Goal: Task Accomplishment & Management: Complete application form

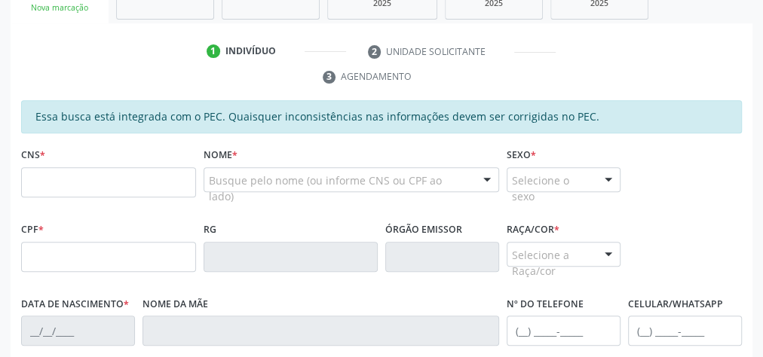
scroll to position [274, 0]
click at [134, 176] on input "text" at bounding box center [108, 182] width 175 height 30
type input "706 4041 2570 5283"
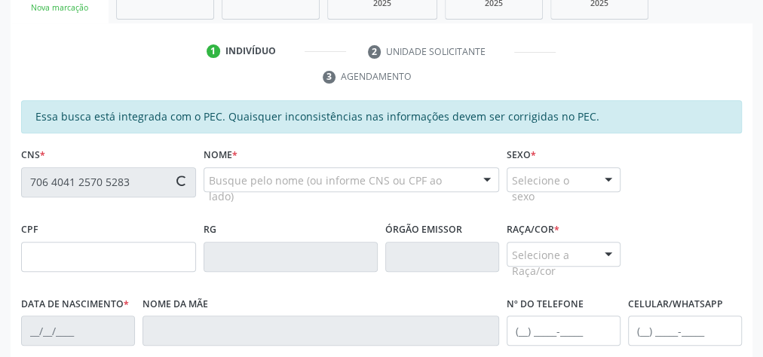
type input "100.250.694-89"
type input "13/08/1986"
type input "Maria Jose da Silva Oliveira"
type input "(82) 98715-1990"
type input "02"
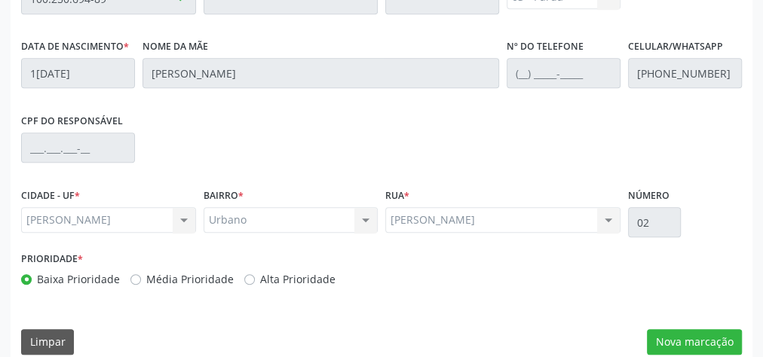
scroll to position [546, 0]
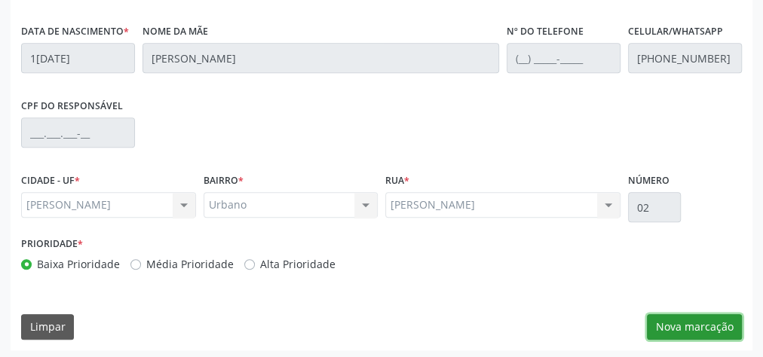
click at [678, 322] on button "Nova marcação" at bounding box center [694, 327] width 95 height 26
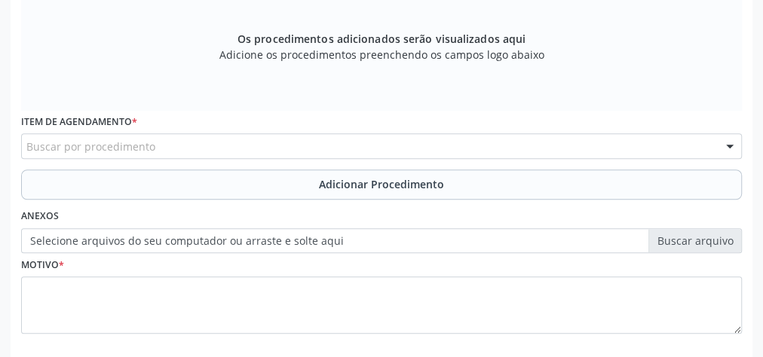
scroll to position [305, 0]
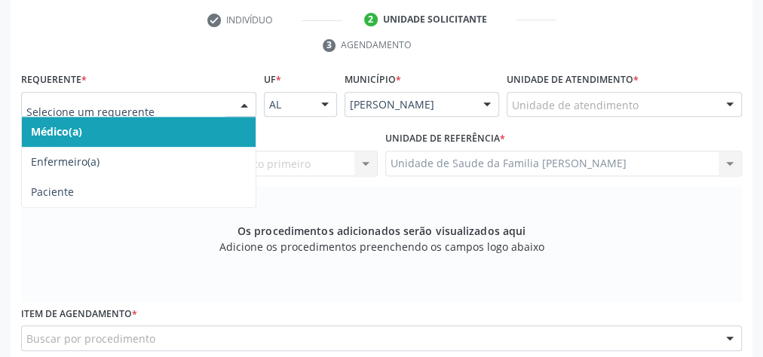
click at [241, 100] on div at bounding box center [244, 106] width 23 height 26
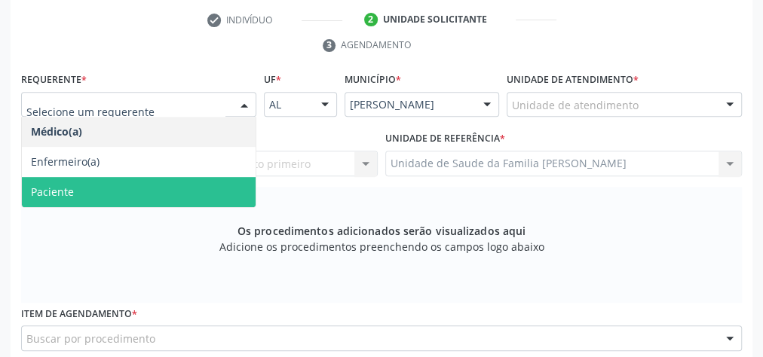
click at [70, 185] on span "Paciente" at bounding box center [52, 192] width 43 height 14
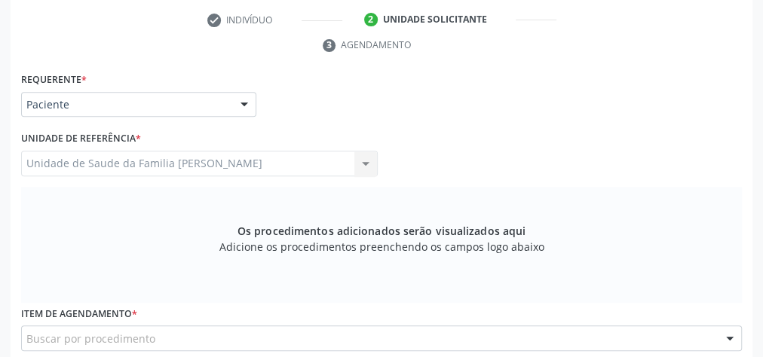
scroll to position [546, 0]
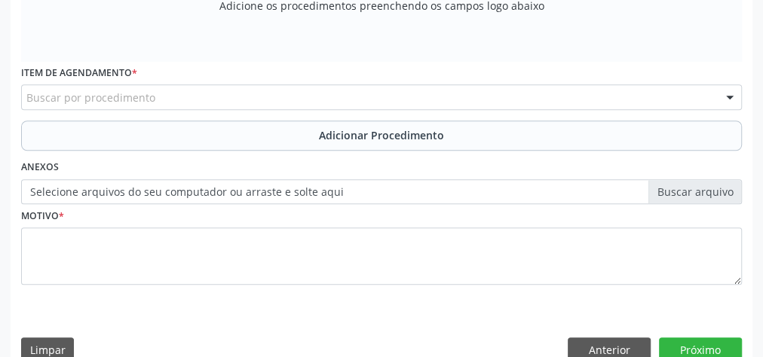
click at [376, 94] on div "Buscar por procedimento" at bounding box center [381, 97] width 720 height 26
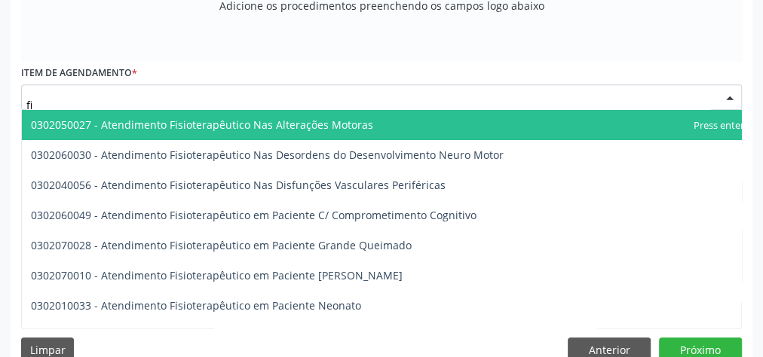
type input "f"
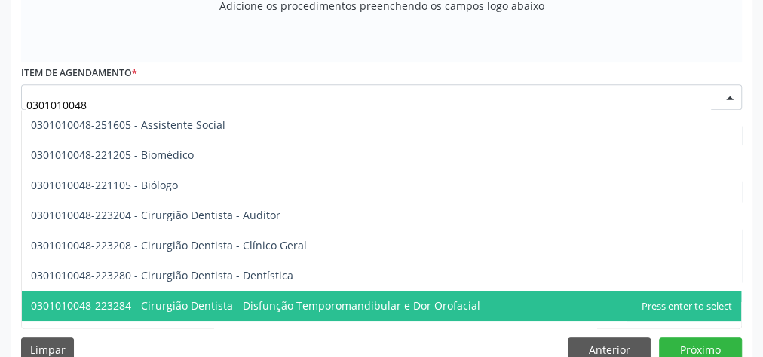
click at [85, 308] on span "0301010048-223284 - Cirurgião Dentista - Disfunção Temporomandibular e Dor Orof…" at bounding box center [255, 305] width 449 height 14
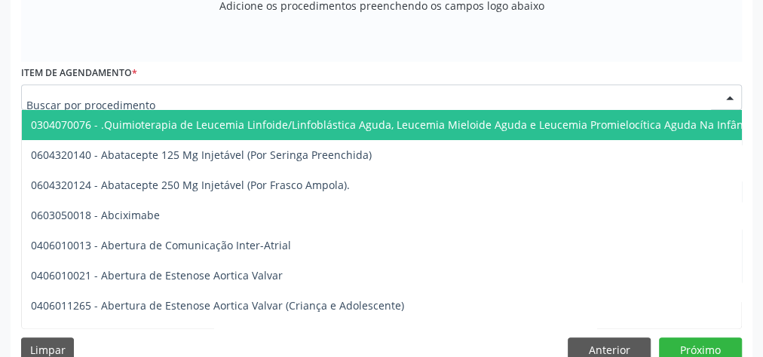
click at [531, 103] on input "text" at bounding box center [368, 105] width 684 height 30
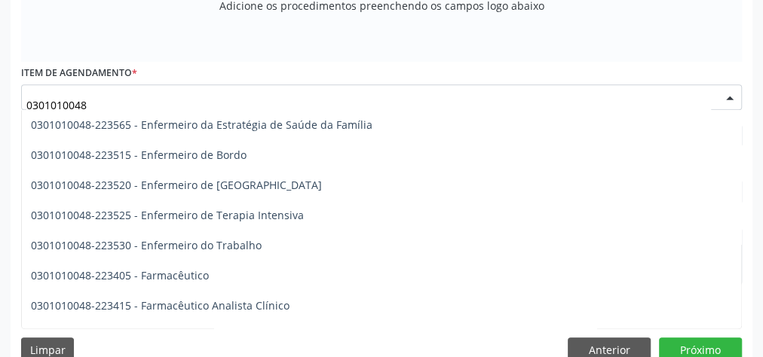
scroll to position [1266, 0]
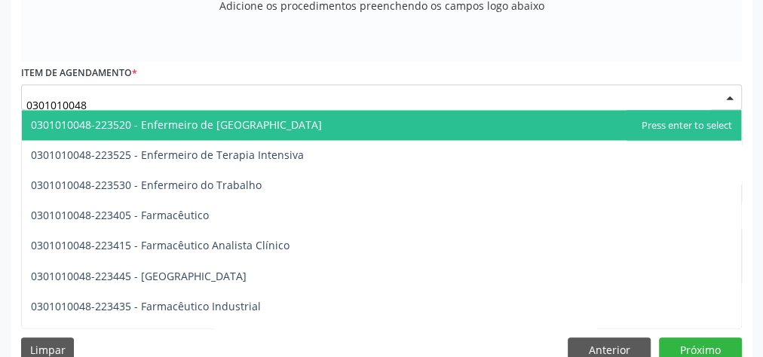
click at [185, 93] on input "0301010048" at bounding box center [368, 105] width 684 height 30
type input "0"
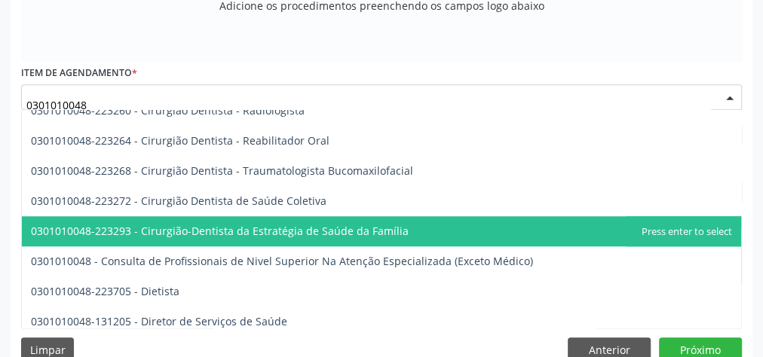
scroll to position [663, 0]
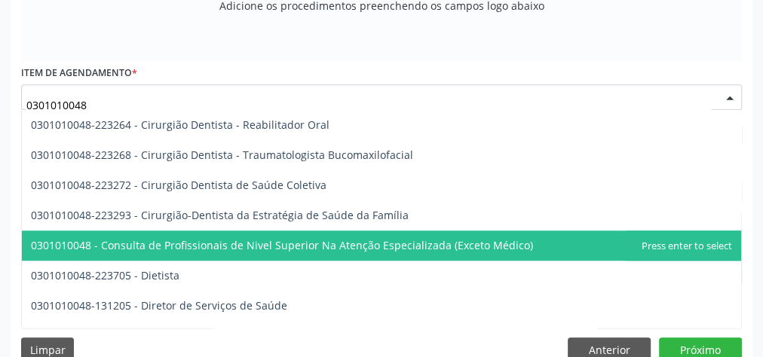
click at [222, 239] on span "0301010048 - Consulta de Profissionais de Nivel Superior Na Atenção Especializa…" at bounding box center [282, 245] width 502 height 14
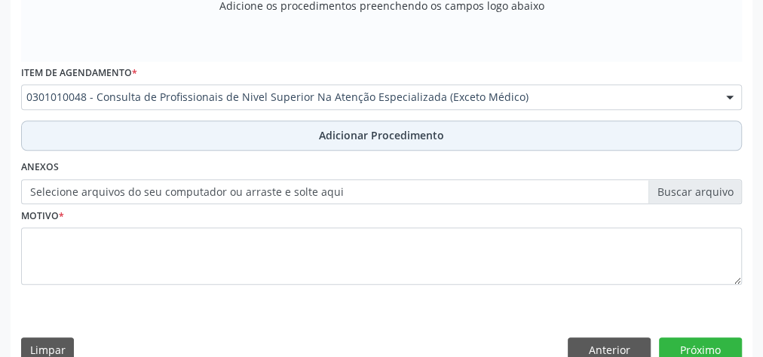
click at [347, 136] on span "Adicionar Procedimento" at bounding box center [381, 135] width 125 height 16
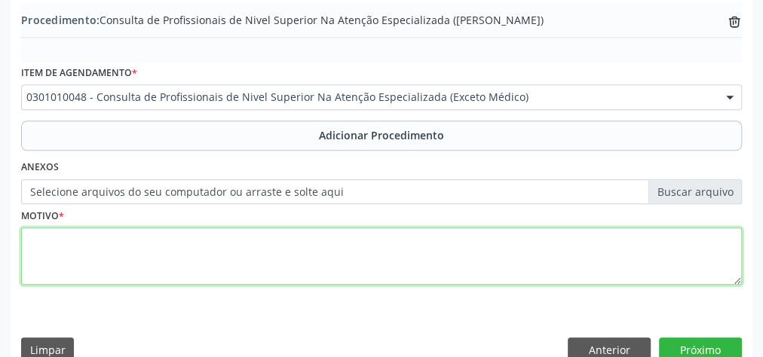
click at [241, 249] on textarea at bounding box center [381, 256] width 720 height 57
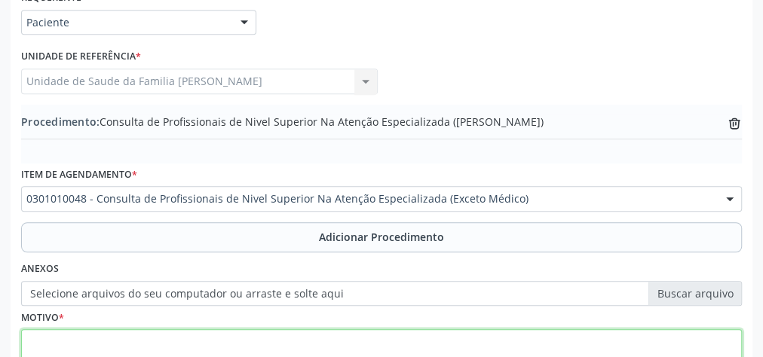
scroll to position [368, 0]
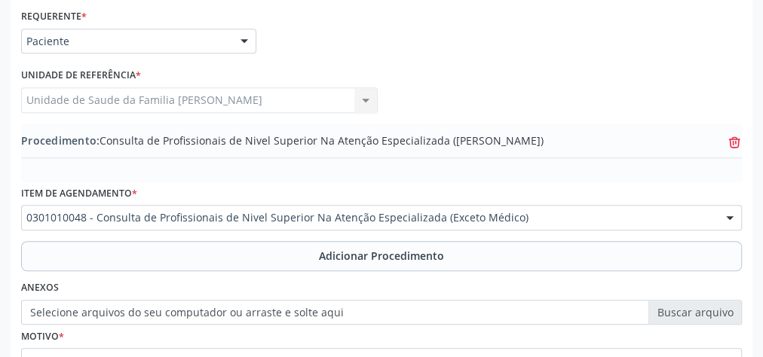
click at [732, 139] on icon at bounding box center [734, 142] width 11 height 7
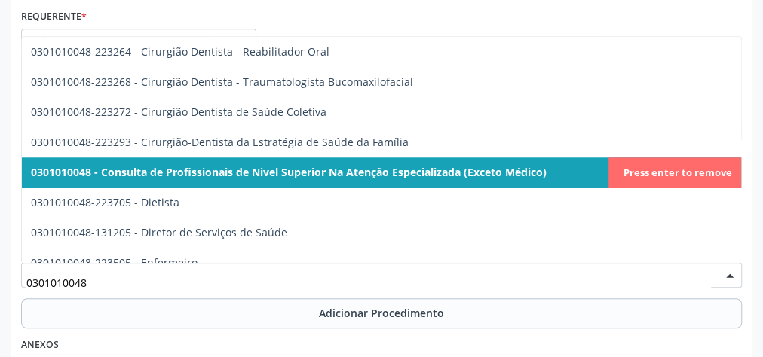
click at [494, 173] on span "0301010048 - Consulta de Profissionais de Nivel Superior Na Atenção Especializa…" at bounding box center [288, 172] width 515 height 14
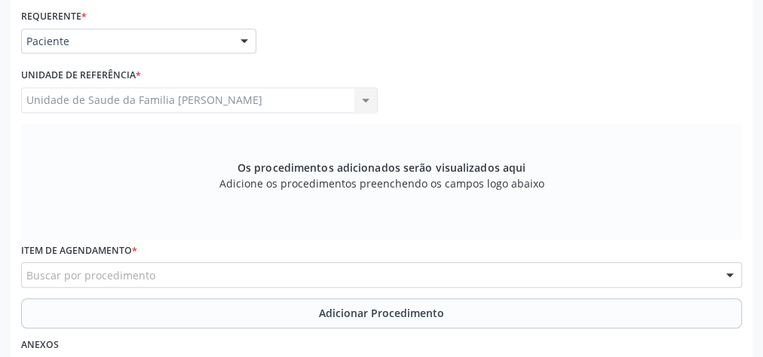
click at [354, 266] on div "Buscar por procedimento" at bounding box center [381, 275] width 720 height 26
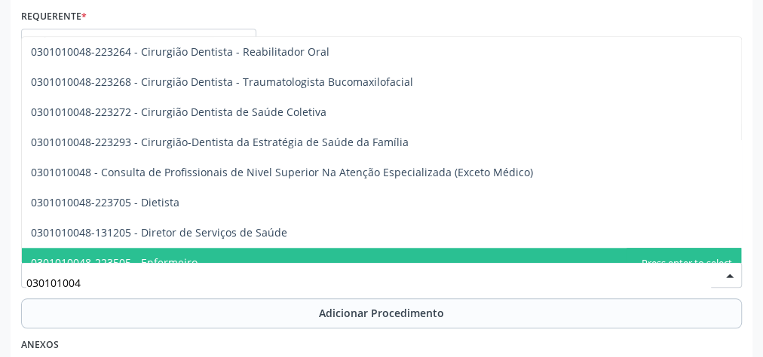
type input "0301010048"
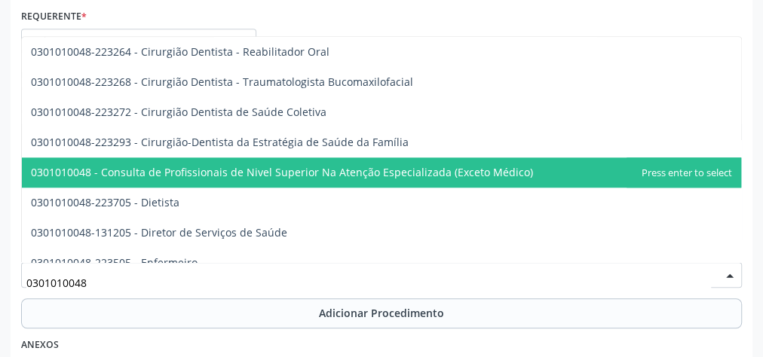
click at [286, 175] on span "0301010048 - Consulta de Profissionais de Nivel Superior Na Atenção Especializa…" at bounding box center [282, 172] width 502 height 14
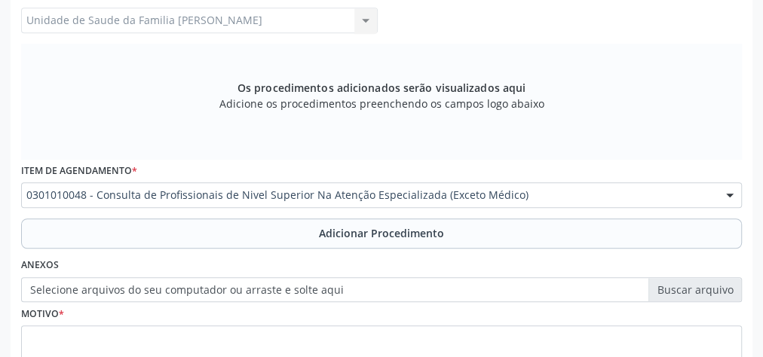
scroll to position [489, 0]
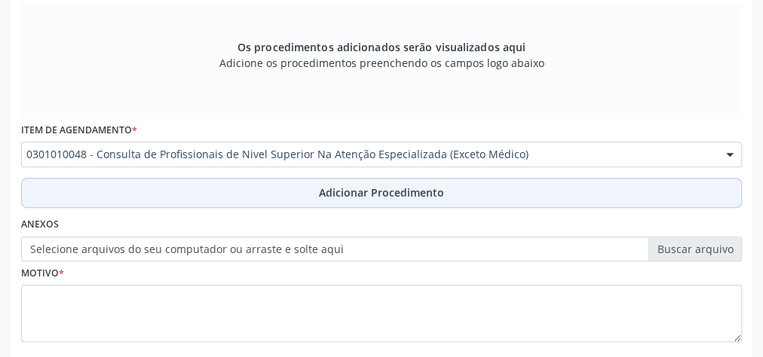
click at [365, 187] on span "Adicionar Procedimento" at bounding box center [381, 193] width 125 height 16
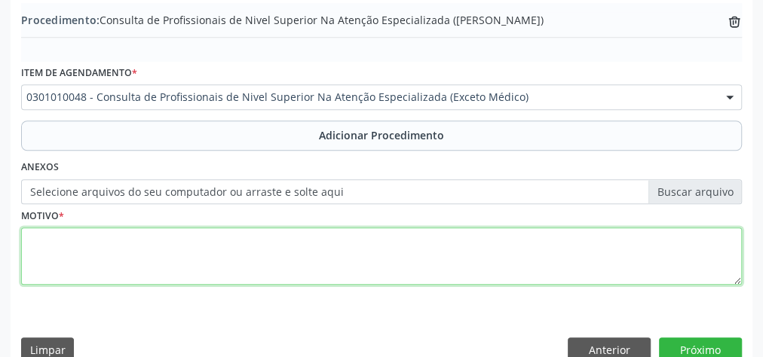
click at [317, 253] on textarea at bounding box center [381, 256] width 720 height 57
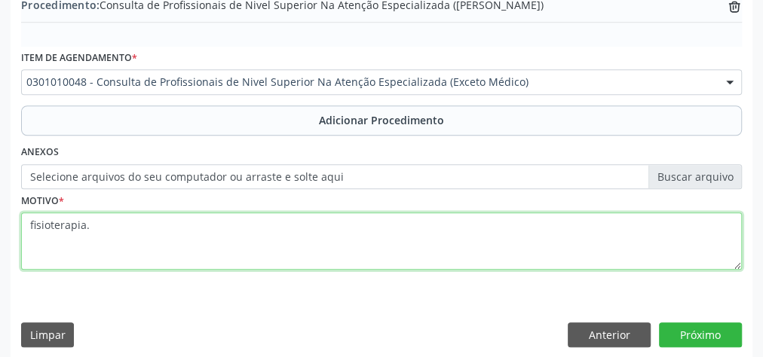
scroll to position [512, 0]
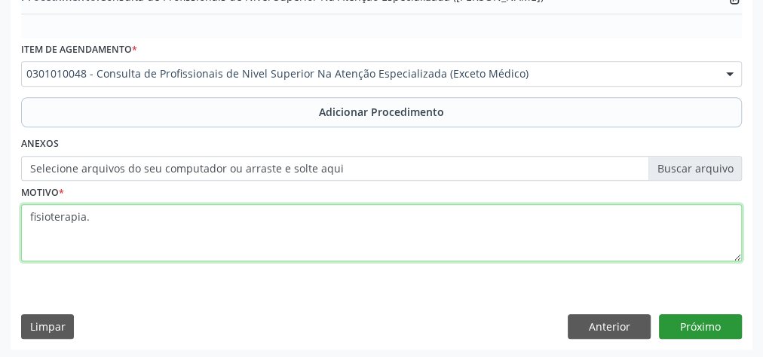
type textarea "fisioterapia."
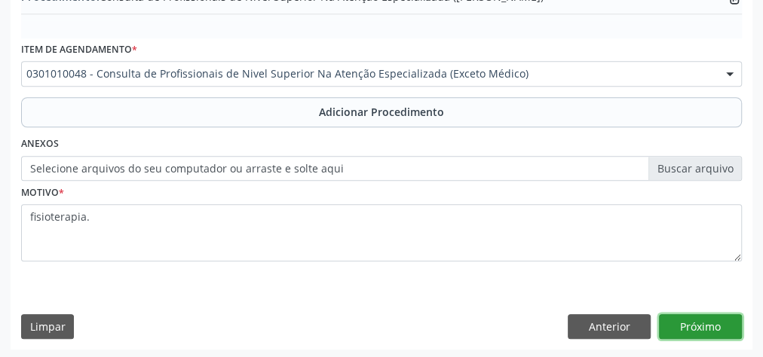
click at [720, 317] on button "Próximo" at bounding box center [700, 327] width 83 height 26
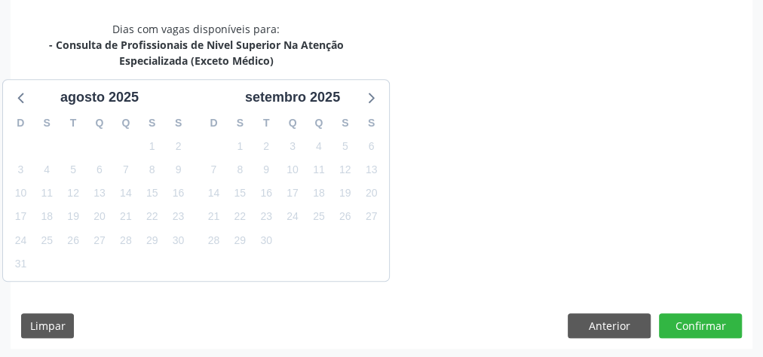
scroll to position [415, 0]
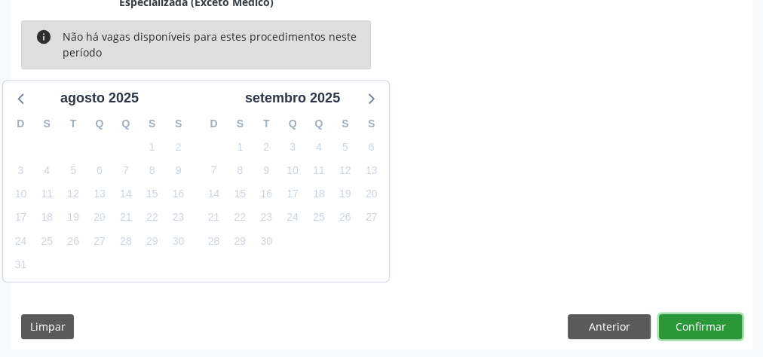
click at [720, 320] on button "Confirmar" at bounding box center [700, 327] width 83 height 26
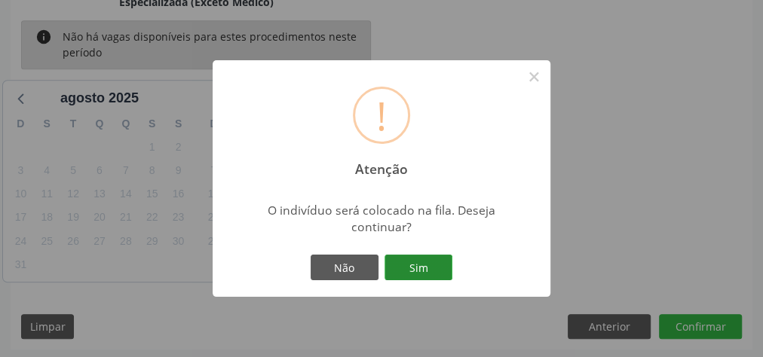
click at [442, 268] on button "Sim" at bounding box center [418, 268] width 68 height 26
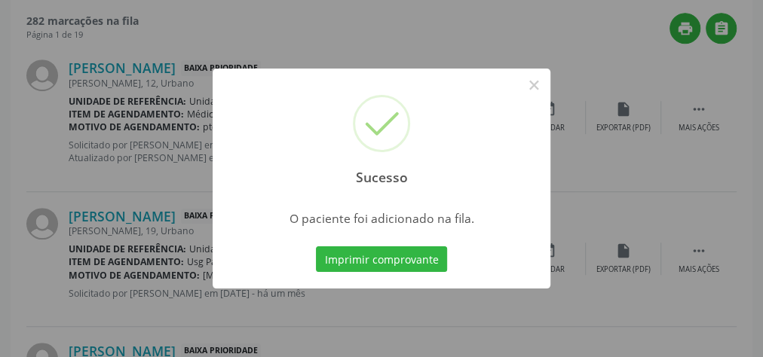
scroll to position [160, 0]
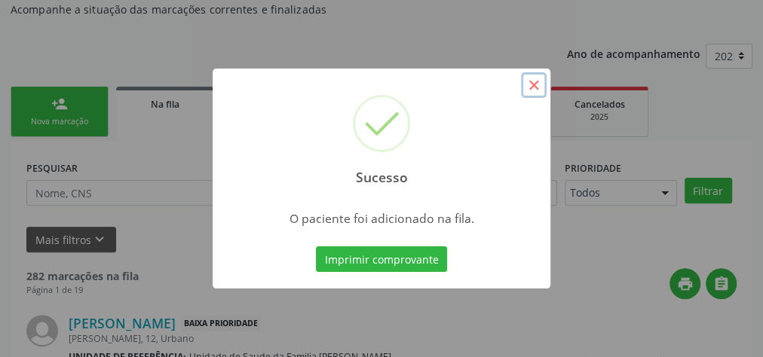
click at [539, 81] on button "×" at bounding box center [534, 85] width 26 height 26
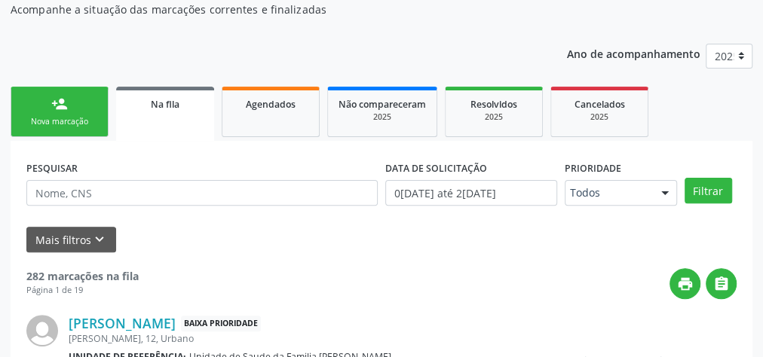
click at [75, 114] on link "person_add Nova marcação" at bounding box center [60, 112] width 98 height 50
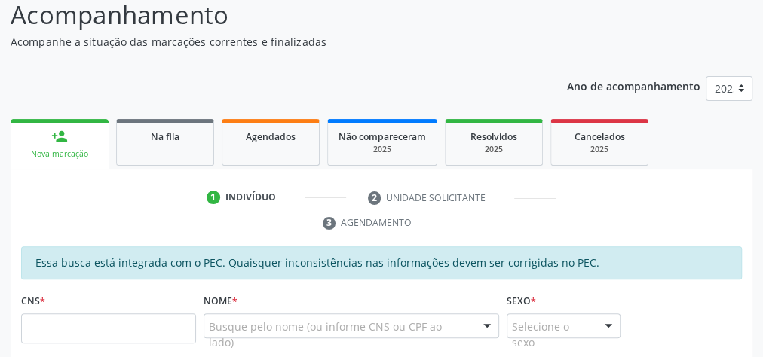
scroll to position [181, 0]
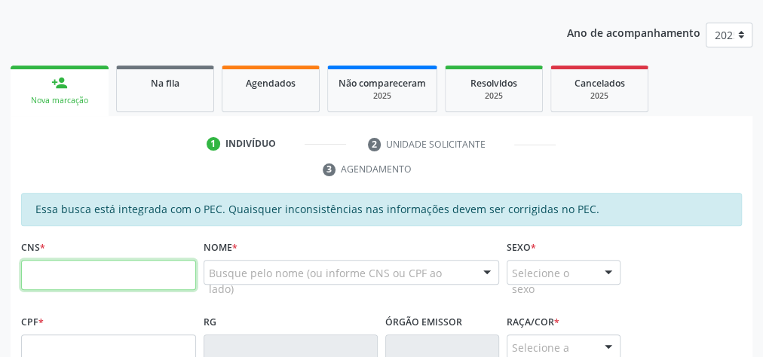
click at [128, 276] on input "text" at bounding box center [108, 275] width 175 height 30
type input "706 8077 8662 1829"
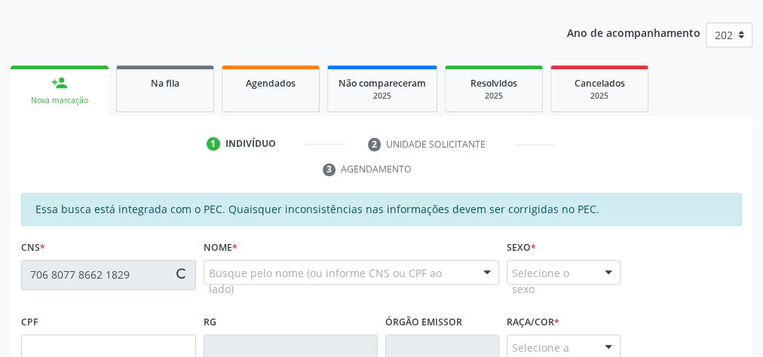
type input "098.996.234-23"
type input "20/03/1980"
type input "Creuza da Conceição"
type input "(82) 99400-1428"
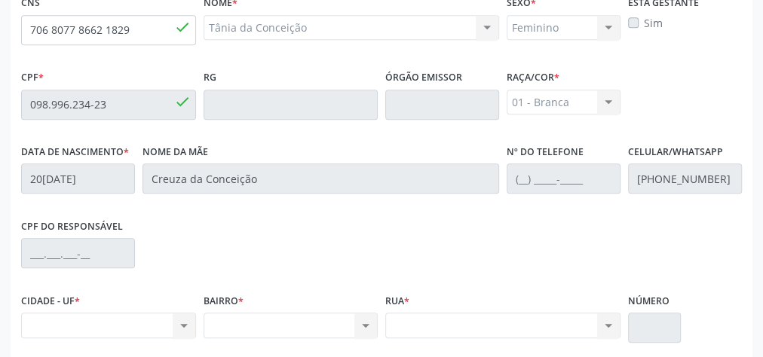
scroll to position [546, 0]
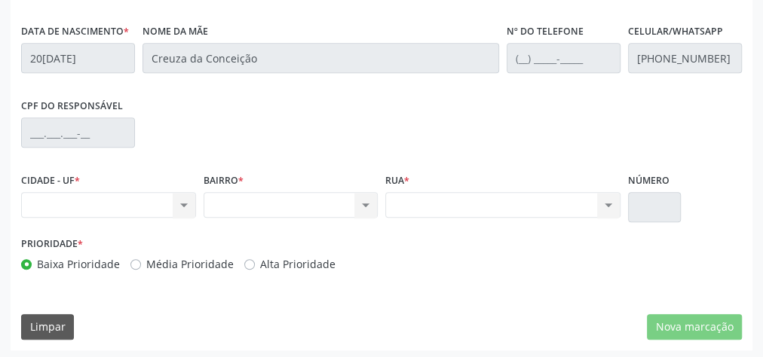
click at [180, 203] on div "Nenhum resultado encontrado para: " " Não há nenhuma opção para ser exibida." at bounding box center [108, 205] width 175 height 26
click at [160, 204] on div "Nenhum resultado encontrado para: " " Não há nenhuma opção para ser exibida." at bounding box center [108, 205] width 175 height 26
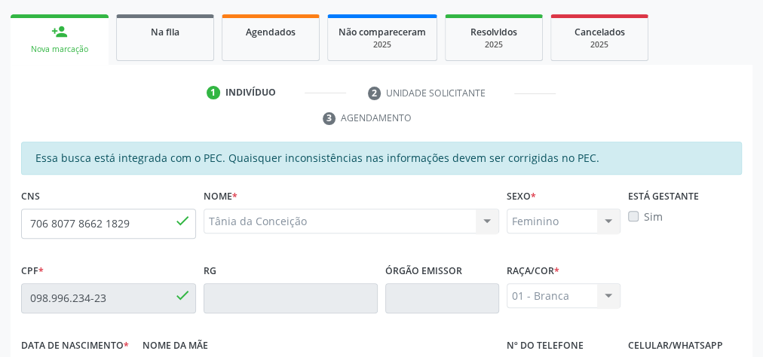
scroll to position [124, 0]
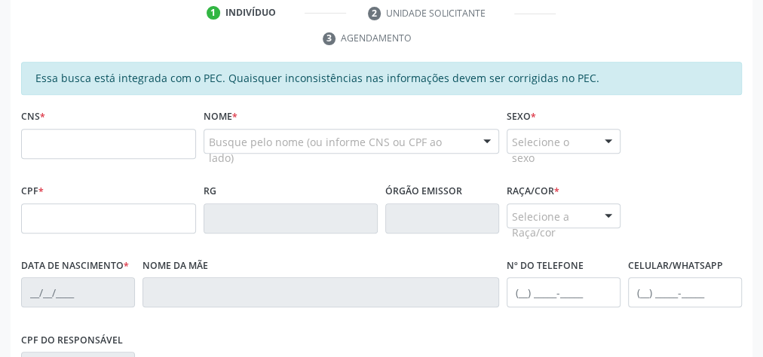
scroll to position [294, 0]
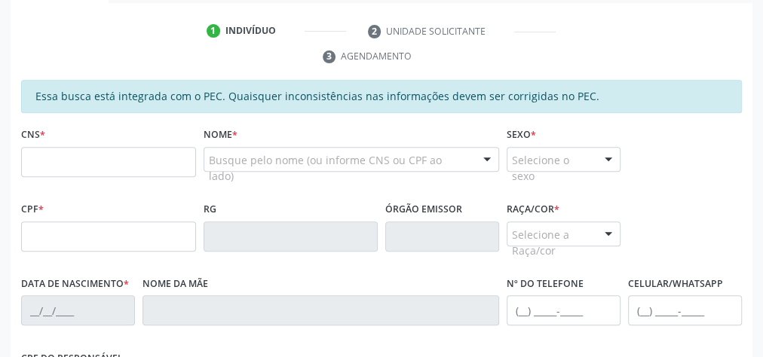
click at [83, 151] on input "text" at bounding box center [108, 162] width 175 height 30
type input "706 8077 8662 1829"
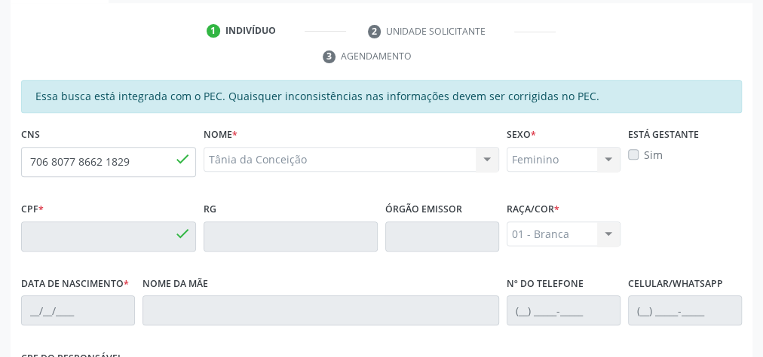
type input "098.996.234-23"
type input "20/03/1980"
type input "Creuza da Conceição"
type input "(82) 99400-1428"
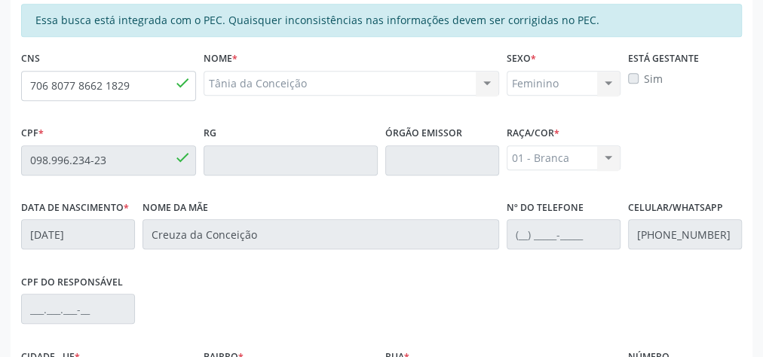
scroll to position [486, 0]
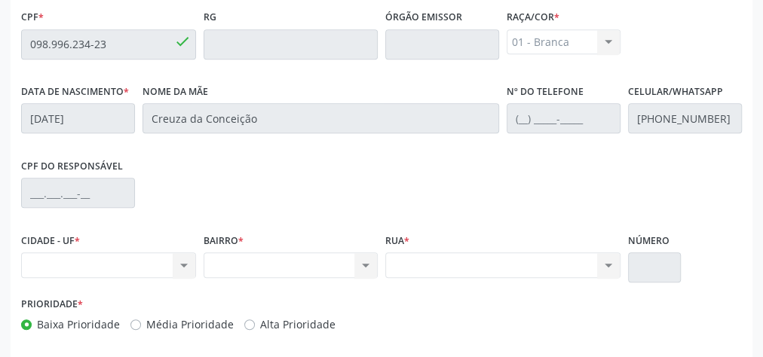
click at [191, 263] on div "Nenhum resultado encontrado para: " " Não há nenhuma opção para ser exibida." at bounding box center [108, 265] width 175 height 26
click at [189, 261] on div "Nenhum resultado encontrado para: " " Não há nenhuma opção para ser exibida." at bounding box center [108, 265] width 175 height 26
click at [145, 252] on div "Nenhum resultado encontrado para: " " Não há nenhuma opção para ser exibida." at bounding box center [108, 265] width 175 height 26
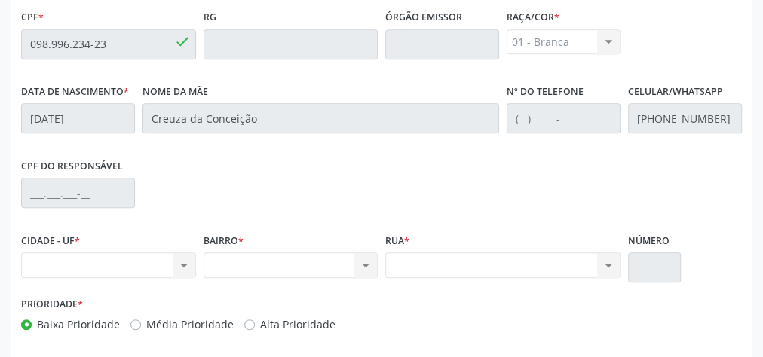
drag, startPoint x: 145, startPoint y: 249, endPoint x: 164, endPoint y: 264, distance: 24.1
click at [146, 256] on div "Nenhum resultado encontrado para: " " Não há nenhuma opção para ser exibida." at bounding box center [108, 265] width 175 height 26
drag, startPoint x: 354, startPoint y: 284, endPoint x: 339, endPoint y: 271, distance: 20.3
click at [350, 283] on div "BAIRRO * Nenhum resultado encontrado para: " " Não há nenhuma opção para ser ex…" at bounding box center [291, 261] width 182 height 64
drag, startPoint x: 339, startPoint y: 271, endPoint x: 335, endPoint y: 263, distance: 8.4
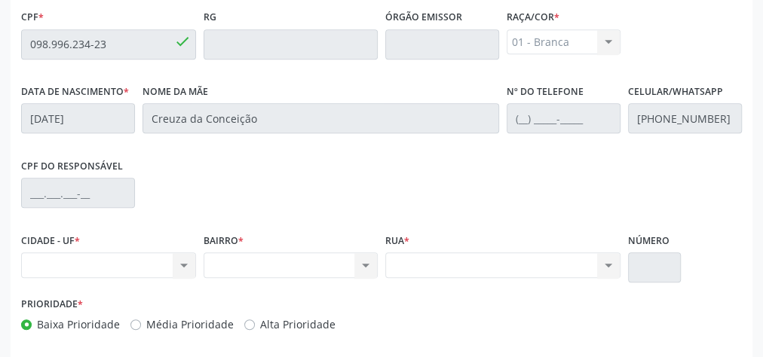
click at [339, 271] on div "Nenhum resultado encontrado para: " " Não há nenhuma opção para ser exibida." at bounding box center [290, 265] width 175 height 26
drag, startPoint x: 335, startPoint y: 263, endPoint x: 333, endPoint y: 255, distance: 7.9
click at [335, 261] on div "Nenhum resultado encontrado para: " " Não há nenhuma opção para ser exibida." at bounding box center [290, 265] width 175 height 26
click at [332, 252] on div "Nenhum resultado encontrado para: " " Não há nenhuma opção para ser exibida." at bounding box center [290, 265] width 175 height 26
click at [332, 254] on div "Nenhum resultado encontrado para: " " Não há nenhuma opção para ser exibida." at bounding box center [290, 265] width 175 height 26
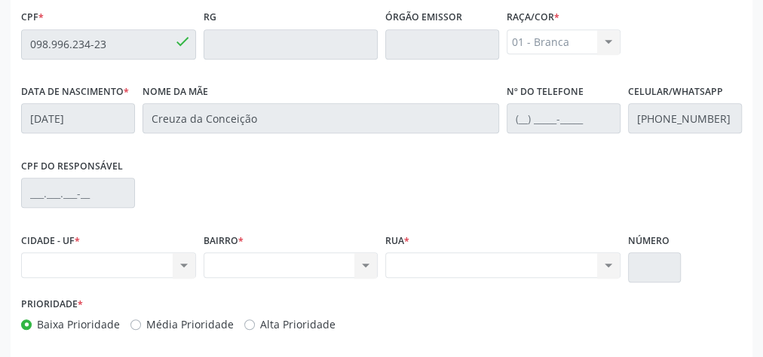
click at [504, 276] on div "Rua * Nenhum resultado encontrado para: " " Não há nenhuma opção para ser exibi…" at bounding box center [502, 261] width 243 height 64
click at [510, 262] on div "Nenhum resultado encontrado para: " " Não há nenhuma opção para ser exibida." at bounding box center [502, 265] width 235 height 26
click at [510, 261] on div "Nenhum resultado encontrado para: " " Não há nenhuma opção para ser exibida." at bounding box center [502, 265] width 235 height 26
click at [511, 261] on div "Nenhum resultado encontrado para: " " Não há nenhuma opção para ser exibida." at bounding box center [502, 265] width 235 height 26
click at [506, 261] on div "Nenhum resultado encontrado para: " " Não há nenhuma opção para ser exibida." at bounding box center [502, 265] width 235 height 26
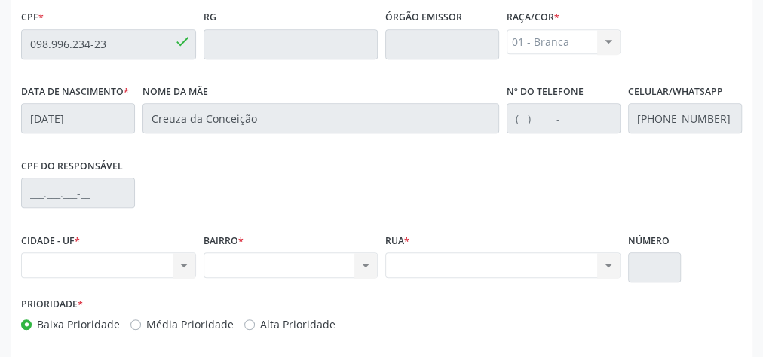
drag, startPoint x: 504, startPoint y: 261, endPoint x: 763, endPoint y: 222, distance: 262.0
click at [506, 261] on div "Nenhum resultado encontrado para: " " Não há nenhuma opção para ser exibida." at bounding box center [502, 265] width 235 height 26
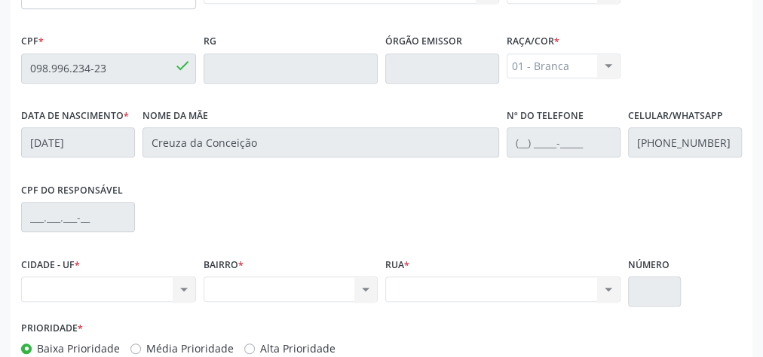
scroll to position [546, 0]
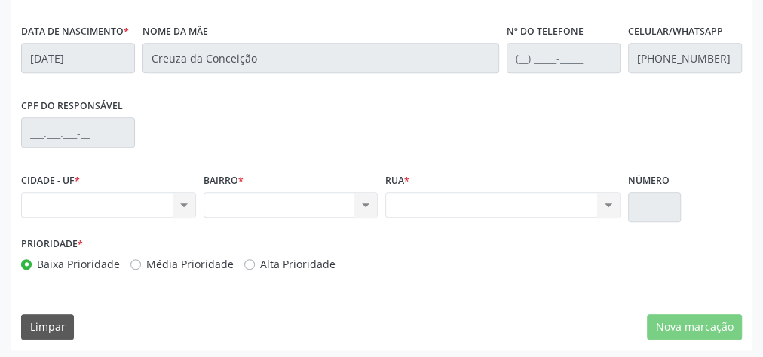
click at [185, 197] on div "Nenhum resultado encontrado para: " " Não há nenhuma opção para ser exibida." at bounding box center [108, 205] width 175 height 26
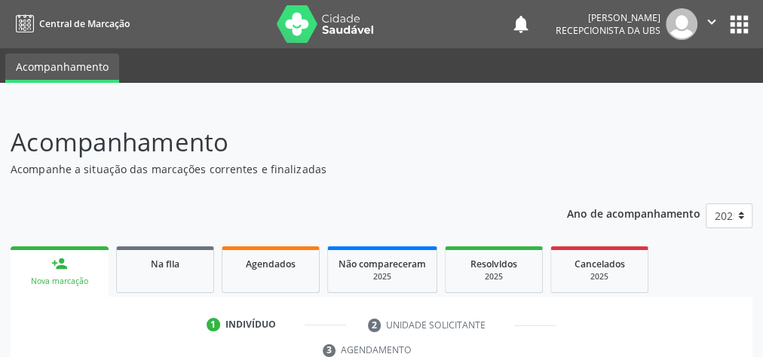
scroll to position [181, 0]
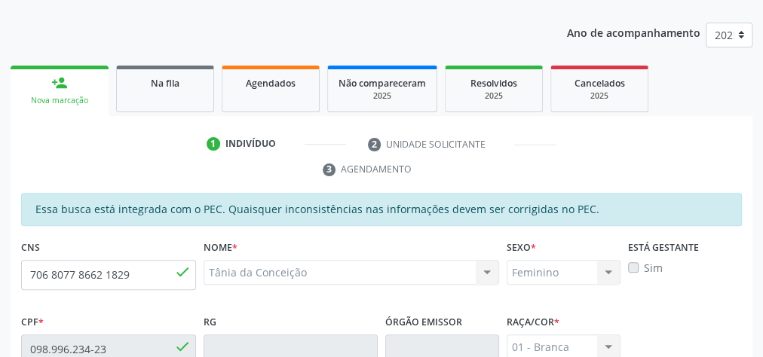
click at [360, 170] on li "3 Agendamento" at bounding box center [381, 170] width 141 height 26
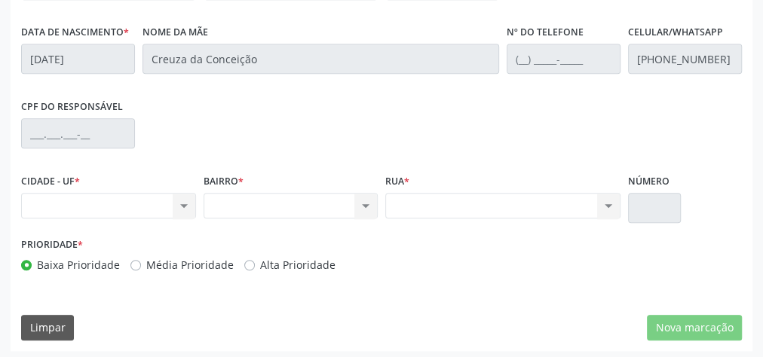
scroll to position [546, 0]
click at [187, 203] on div "Nenhum resultado encontrado para: " " Não há nenhuma opção para ser exibida." at bounding box center [108, 205] width 175 height 26
click at [94, 203] on div "Nenhum resultado encontrado para: " " Não há nenhuma opção para ser exibida." at bounding box center [108, 205] width 175 height 26
click at [93, 202] on div "Nenhum resultado encontrado para: " " Não há nenhuma opção para ser exibida." at bounding box center [108, 205] width 175 height 26
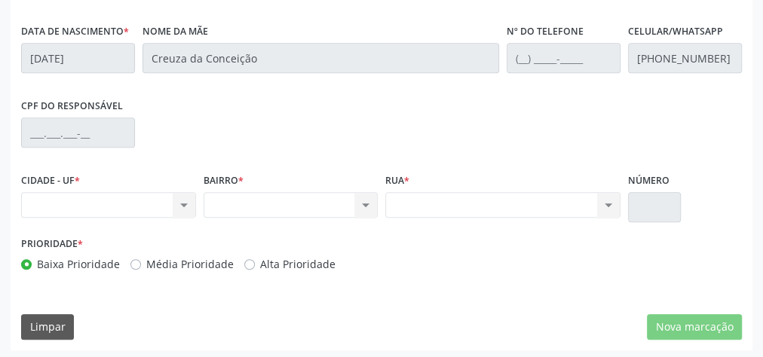
drag, startPoint x: 94, startPoint y: 202, endPoint x: 295, endPoint y: 193, distance: 201.4
click at [213, 202] on div "CIDADE - UF * Nenhum resultado encontrado para: " " Não há nenhuma opção para s…" at bounding box center [381, 201] width 728 height 64
click at [481, 224] on div "Rua * Nenhum resultado encontrado para: " " Não há nenhuma opção para ser exibi…" at bounding box center [502, 201] width 243 height 64
drag, startPoint x: 194, startPoint y: 222, endPoint x: 211, endPoint y: 194, distance: 33.5
click at [200, 216] on div "CIDADE - UF * Nenhum resultado encontrado para: " " Não há nenhuma opção para s…" at bounding box center [381, 201] width 728 height 64
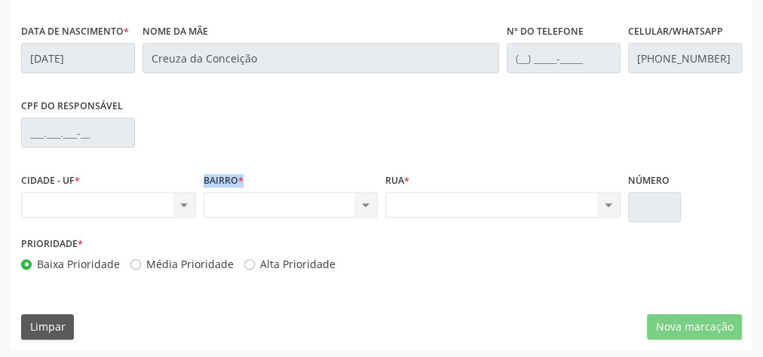
click at [237, 197] on div "Nenhum resultado encontrado para: " " Não há nenhuma opção para ser exibida." at bounding box center [290, 205] width 175 height 26
click at [243, 198] on div "Nenhum resultado encontrado para: " " Não há nenhuma opção para ser exibida." at bounding box center [290, 205] width 175 height 26
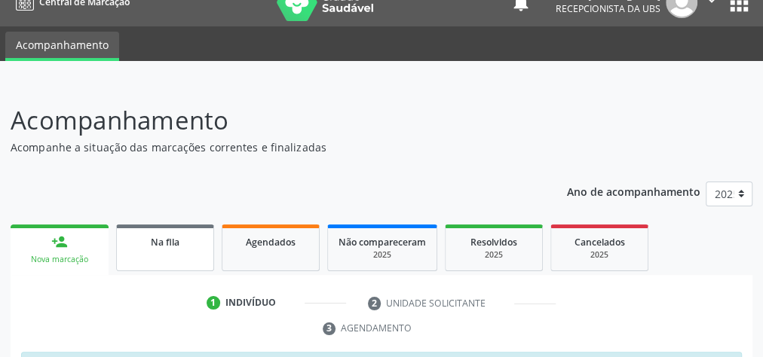
scroll to position [0, 0]
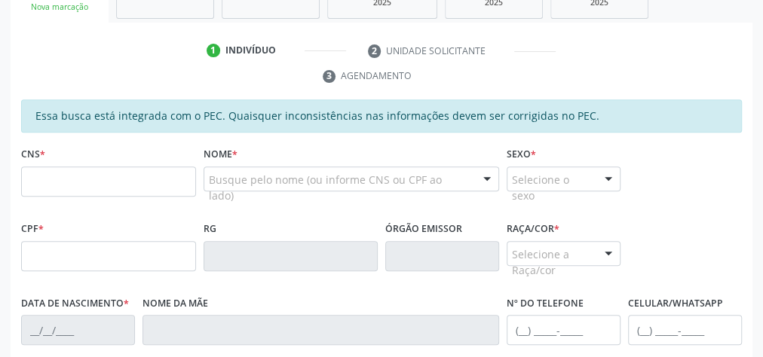
scroll to position [274, 0]
click at [131, 187] on input "text" at bounding box center [108, 182] width 175 height 30
type input "706 8077 8662 1829"
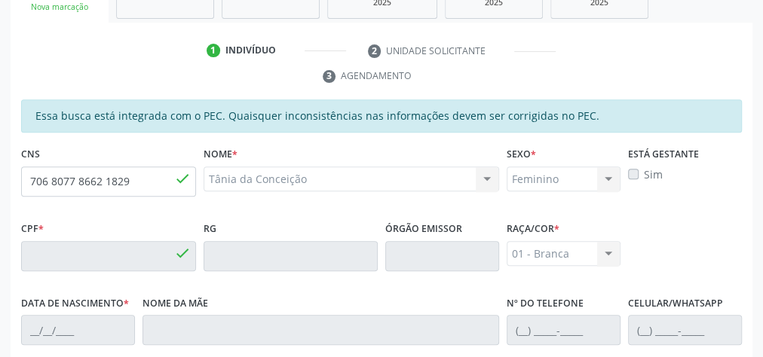
type input "098.996.234-23"
type input "[DATE]"
type input "Creuza da Conceição"
type input "[PHONE_NUMBER]"
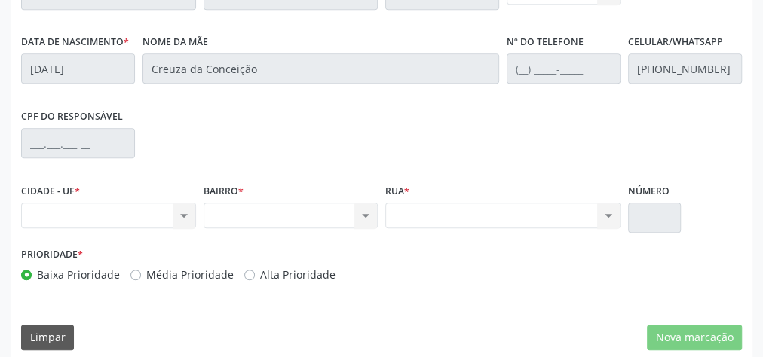
scroll to position [546, 0]
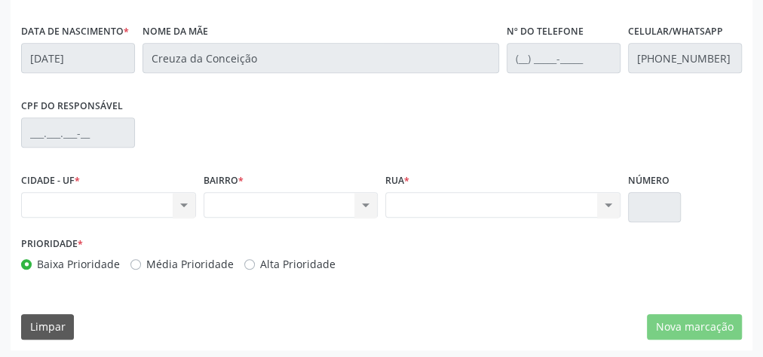
click at [183, 200] on div "Nenhum resultado encontrado para: " " Não há nenhuma opção para ser exibida." at bounding box center [108, 205] width 175 height 26
click at [83, 200] on div "Nenhum resultado encontrado para: " " Não há nenhuma opção para ser exibida." at bounding box center [108, 205] width 175 height 26
click at [92, 212] on div "Nenhum resultado encontrado para: " " Não há nenhuma opção para ser exibida." at bounding box center [108, 205] width 175 height 26
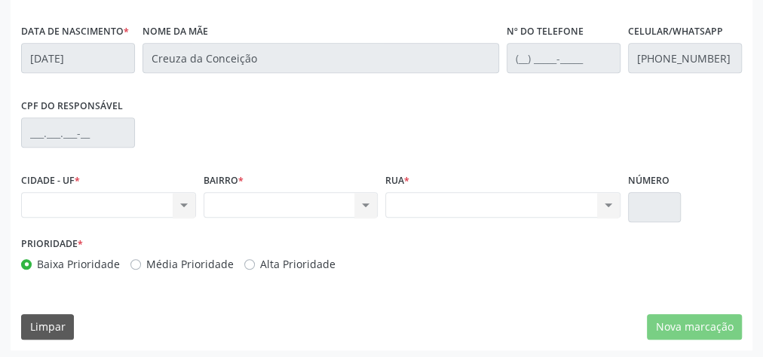
click at [372, 203] on div "Nenhum resultado encontrado para: " " Não há nenhuma opção para ser exibida." at bounding box center [290, 205] width 175 height 26
click at [370, 205] on div "Nenhum resultado encontrado para: " " Não há nenhuma opção para ser exibida." at bounding box center [290, 205] width 175 height 26
click at [525, 183] on div "Rua * Nenhum resultado encontrado para: " " Não há nenhuma opção para ser exibi…" at bounding box center [502, 193] width 235 height 48
click at [513, 203] on div "Nenhum resultado encontrado para: " " Não há nenhuma opção para ser exibida." at bounding box center [502, 205] width 235 height 26
drag, startPoint x: 512, startPoint y: 203, endPoint x: 510, endPoint y: 211, distance: 7.9
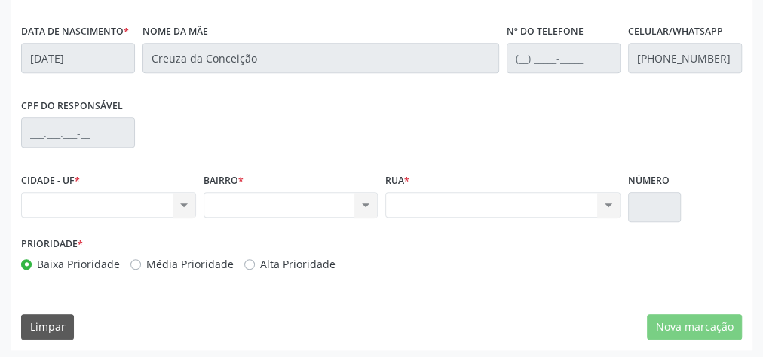
click at [512, 203] on div "Nenhum resultado encontrado para: " " Não há nenhuma opção para ser exibida." at bounding box center [502, 205] width 235 height 26
drag, startPoint x: 510, startPoint y: 211, endPoint x: 496, endPoint y: 211, distance: 14.3
click at [505, 211] on div "Nenhum resultado encontrado para: " " Não há nenhuma opção para ser exibida." at bounding box center [502, 205] width 235 height 26
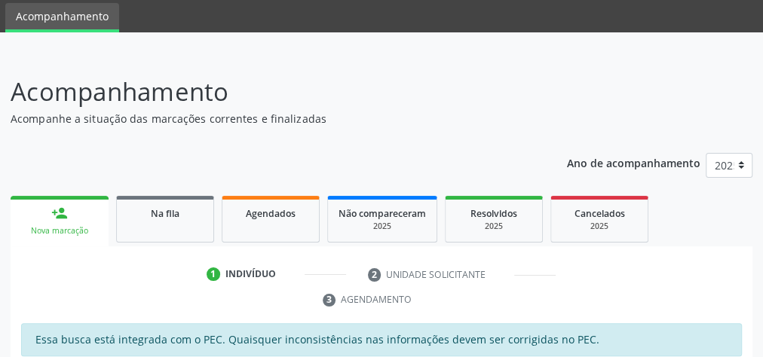
scroll to position [0, 0]
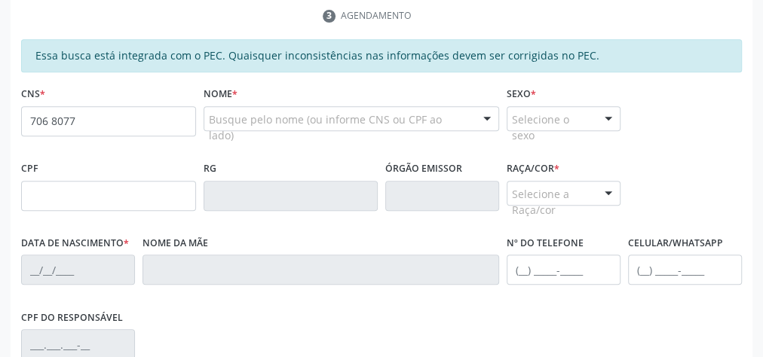
type input "706 8077 8662 1829"
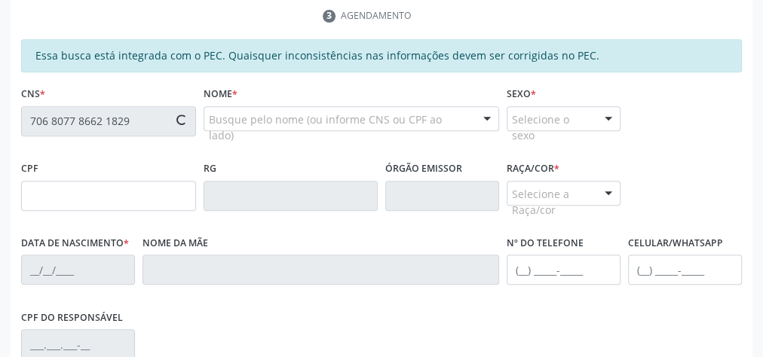
type input "098.996.234-23"
type input "[DATE]"
type input "Creuza da Conceição"
type input "[PHONE_NUMBER]"
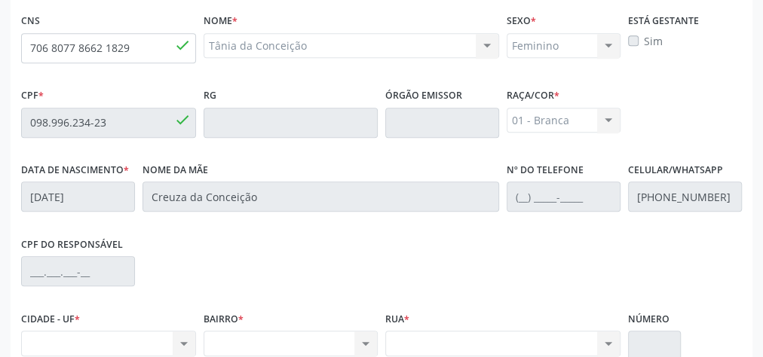
scroll to position [546, 0]
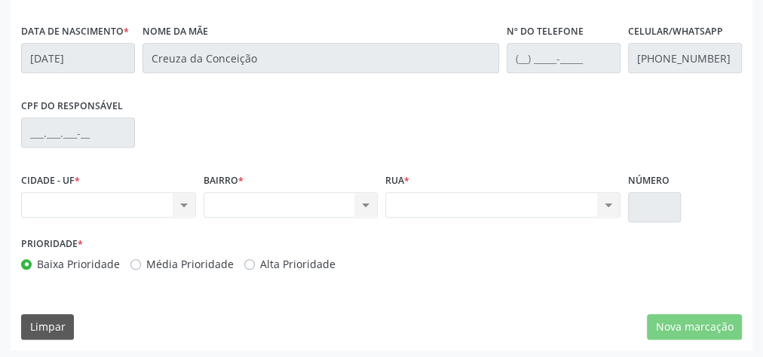
click at [171, 203] on div "Nenhum resultado encontrado para: " " Não há nenhuma opção para ser exibida." at bounding box center [108, 205] width 175 height 26
click at [189, 197] on div "Nenhum resultado encontrado para: " " Não há nenhuma opção para ser exibida." at bounding box center [108, 205] width 175 height 26
click at [183, 204] on div "Nenhum resultado encontrado para: " " Não há nenhuma opção para ser exibida." at bounding box center [108, 205] width 175 height 26
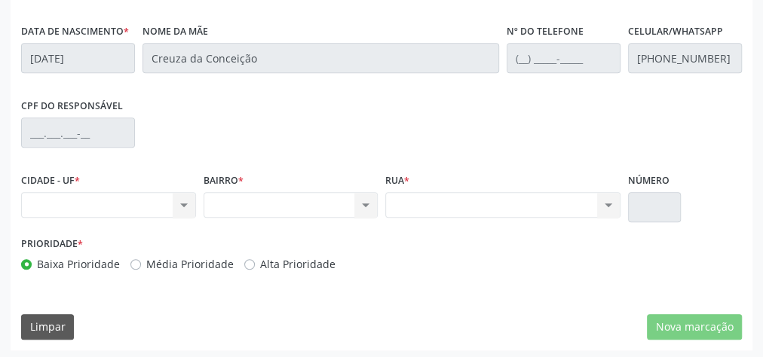
click at [15, 197] on div "Essa busca está integrada com o PEC. Quaisquer inconsistências nas informações …" at bounding box center [381, 88] width 741 height 523
drag, startPoint x: 19, startPoint y: 197, endPoint x: 53, endPoint y: 206, distance: 35.1
click at [20, 197] on div "CIDADE - UF * Nenhum resultado encontrado para: " " Não há nenhuma opção para s…" at bounding box center [108, 201] width 182 height 64
click at [63, 209] on div "Nenhum resultado encontrado para: " " Não há nenhuma opção para ser exibida." at bounding box center [108, 205] width 175 height 26
drag, startPoint x: 64, startPoint y: 209, endPoint x: 72, endPoint y: 194, distance: 17.9
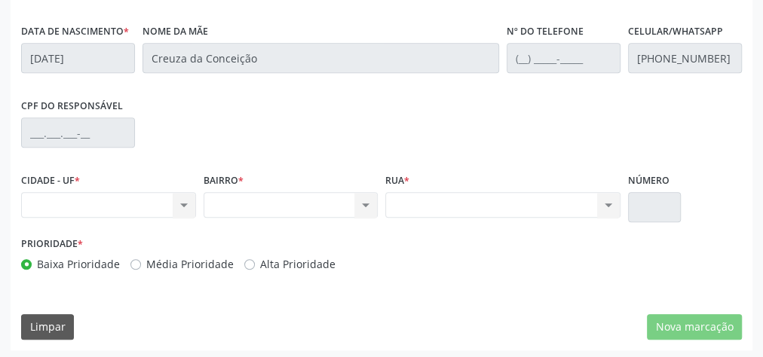
click at [64, 209] on div "Nenhum resultado encontrado para: " " Não há nenhuma opção para ser exibida." at bounding box center [108, 205] width 175 height 26
drag, startPoint x: 72, startPoint y: 194, endPoint x: 175, endPoint y: 193, distance: 102.5
click at [103, 192] on div "Nenhum resultado encontrado para: " " Não há nenhuma opção para ser exibida." at bounding box center [108, 205] width 175 height 26
drag, startPoint x: 341, startPoint y: 192, endPoint x: 327, endPoint y: 200, distance: 16.2
click at [328, 200] on div "Nenhum resultado encontrado para: " " Não há nenhuma opção para ser exibida." at bounding box center [290, 205] width 175 height 26
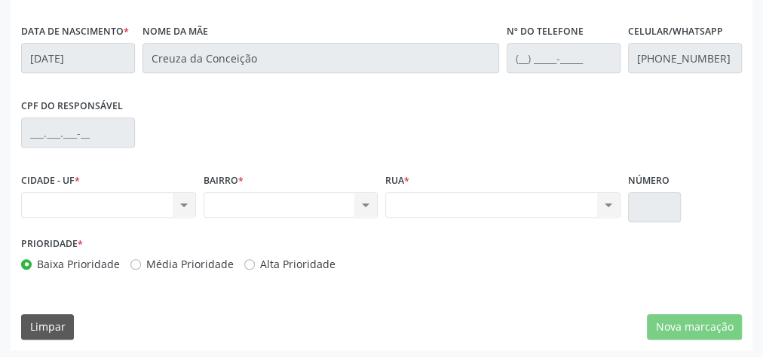
click at [310, 194] on div "Nenhum resultado encontrado para: " " Não há nenhuma opção para ser exibida." at bounding box center [290, 205] width 175 height 26
click at [308, 194] on div "Nenhum resultado encontrado para: " " Não há nenhuma opção para ser exibida." at bounding box center [290, 205] width 175 height 26
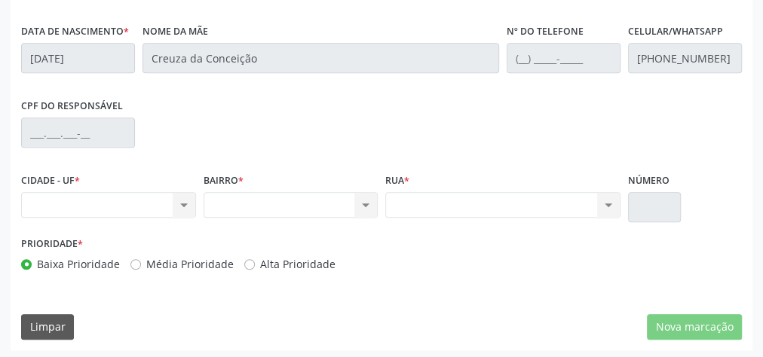
click at [308, 194] on div "Nenhum resultado encontrado para: " " Não há nenhuma opção para ser exibida." at bounding box center [290, 205] width 175 height 26
click at [526, 201] on div "Nenhum resultado encontrado para: " " Não há nenhuma opção para ser exibida." at bounding box center [502, 205] width 235 height 26
click at [524, 203] on div "Nenhum resultado encontrado para: " " Não há nenhuma opção para ser exibida." at bounding box center [502, 205] width 235 height 26
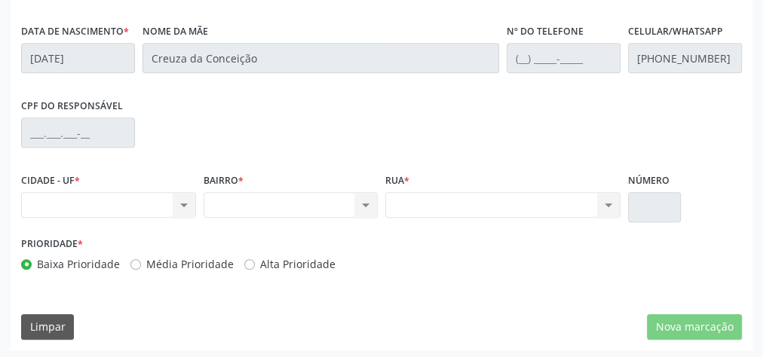
click at [524, 203] on div "Nenhum resultado encontrado para: " " Não há nenhuma opção para ser exibida." at bounding box center [502, 205] width 235 height 26
click at [523, 203] on div "Nenhum resultado encontrado para: " " Não há nenhuma opção para ser exibida." at bounding box center [502, 205] width 235 height 26
click at [522, 203] on div "Nenhum resultado encontrado para: " " Não há nenhuma opção para ser exibida." at bounding box center [502, 205] width 235 height 26
click at [517, 203] on div "Nenhum resultado encontrado para: " " Não há nenhuma opção para ser exibida." at bounding box center [502, 205] width 235 height 26
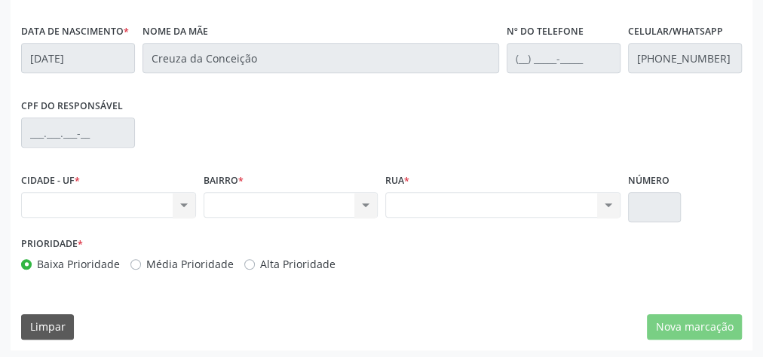
click at [510, 209] on div "Nenhum resultado encontrado para: " " Não há nenhuma opção para ser exibida." at bounding box center [502, 205] width 235 height 26
click at [466, 196] on div "Nenhum resultado encontrado para: " " Não há nenhuma opção para ser exibida." at bounding box center [502, 205] width 235 height 26
click at [489, 193] on div "Nenhum resultado encontrado para: " " Não há nenhuma opção para ser exibida." at bounding box center [502, 205] width 235 height 26
drag, startPoint x: 695, startPoint y: 338, endPoint x: 694, endPoint y: 324, distance: 14.4
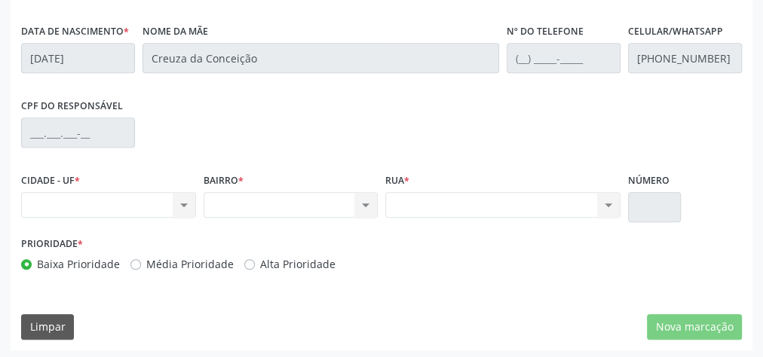
click at [695, 337] on div "Essa busca está integrada com o PEC. Quaisquer inconsistências nas informações …" at bounding box center [381, 88] width 741 height 523
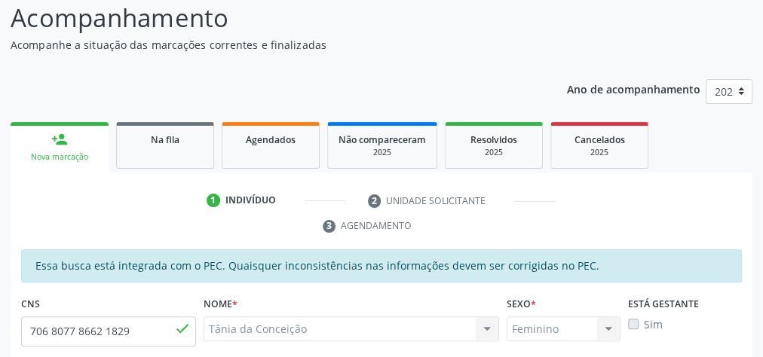
scroll to position [0, 0]
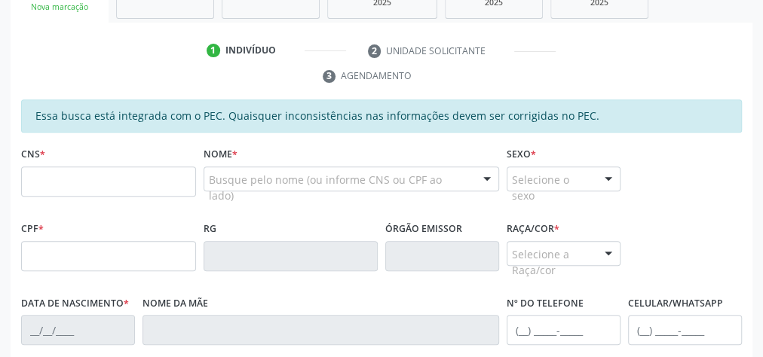
scroll to position [274, 0]
click at [203, 241] on div at bounding box center [290, 256] width 175 height 30
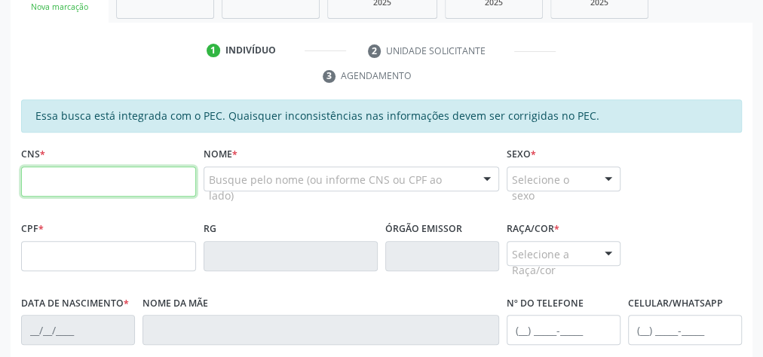
click at [117, 191] on input "text" at bounding box center [108, 182] width 175 height 30
type input "0"
type input "7"
type input "700 4054 2501 3249"
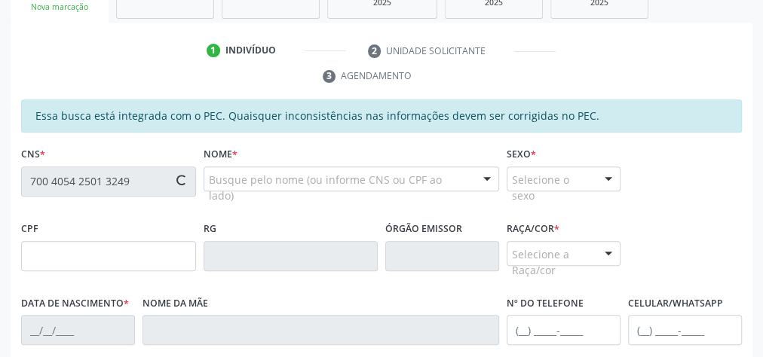
type input "013.006.704-01"
type input "0[DATE]"
type input "[PERSON_NAME]"
type input "[PHONE_NUMBER]"
type input "10"
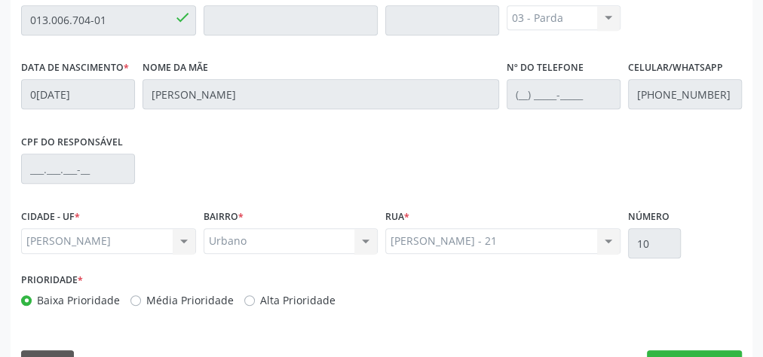
scroll to position [546, 0]
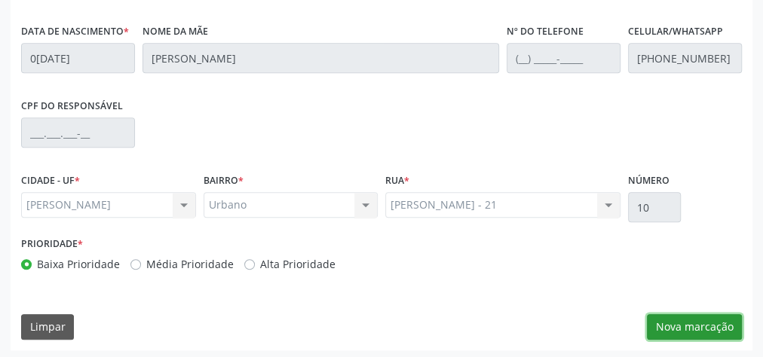
click at [703, 320] on button "Nova marcação" at bounding box center [694, 327] width 95 height 26
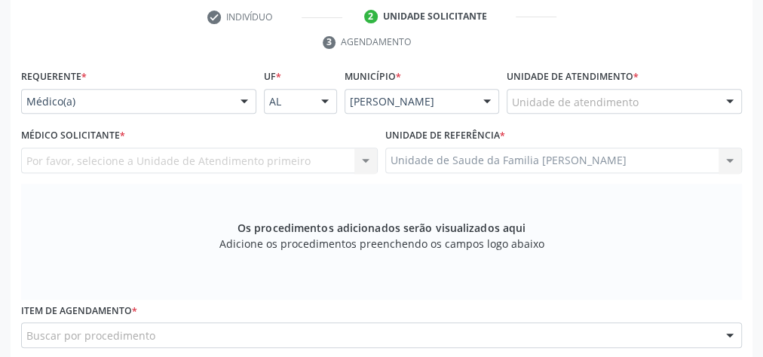
scroll to position [305, 0]
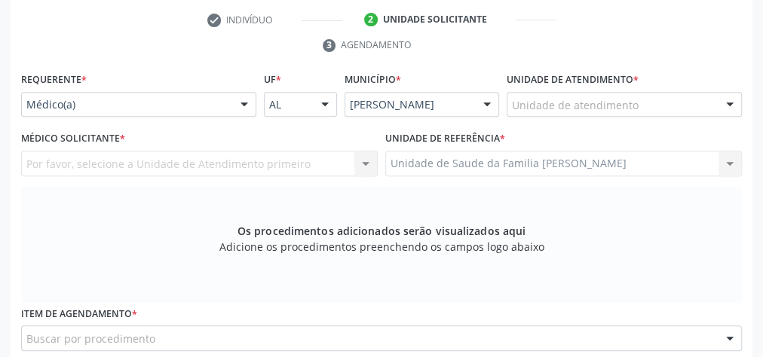
click at [702, 103] on div "Unidade de atendimento" at bounding box center [623, 105] width 235 height 26
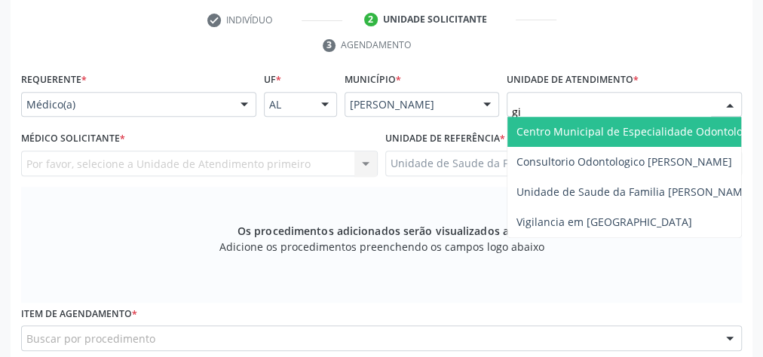
type input "gis"
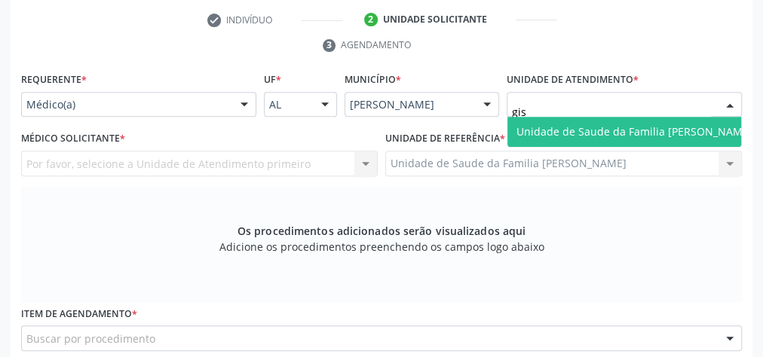
click at [585, 133] on span "Unidade de Saude da Familia [PERSON_NAME]" at bounding box center [634, 131] width 236 height 14
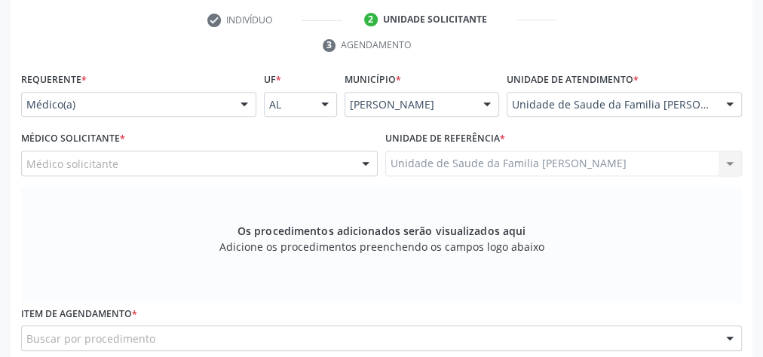
click at [365, 164] on div at bounding box center [365, 164] width 23 height 26
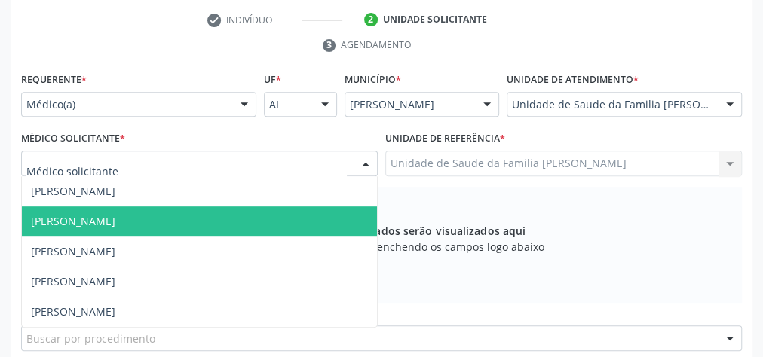
click at [105, 231] on span "[PERSON_NAME]" at bounding box center [199, 221] width 355 height 30
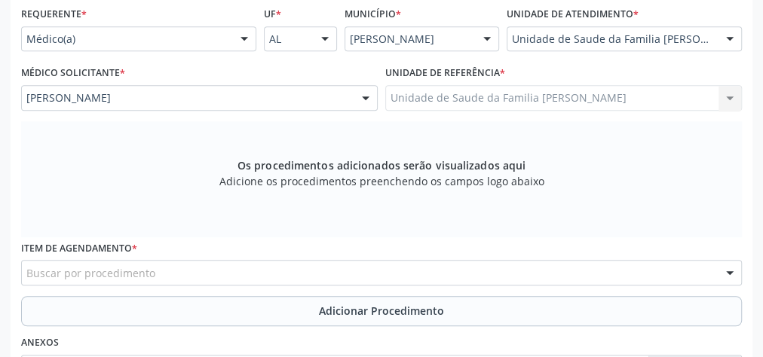
scroll to position [486, 0]
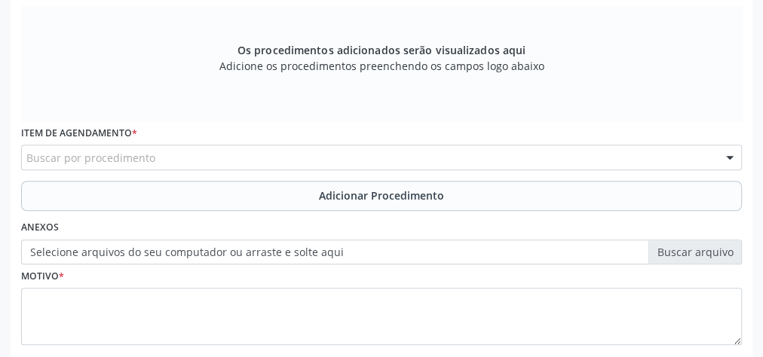
click at [226, 157] on div "Buscar por procedimento" at bounding box center [381, 158] width 720 height 26
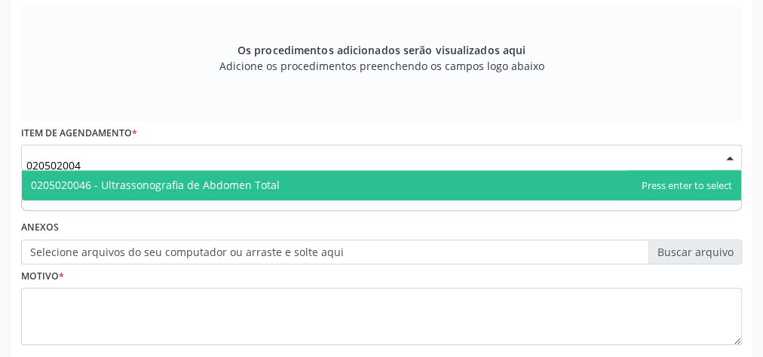
type input "0205020046"
click at [239, 181] on span "0205020046 - Ultrassonografia de Abdomen Total" at bounding box center [155, 185] width 249 height 14
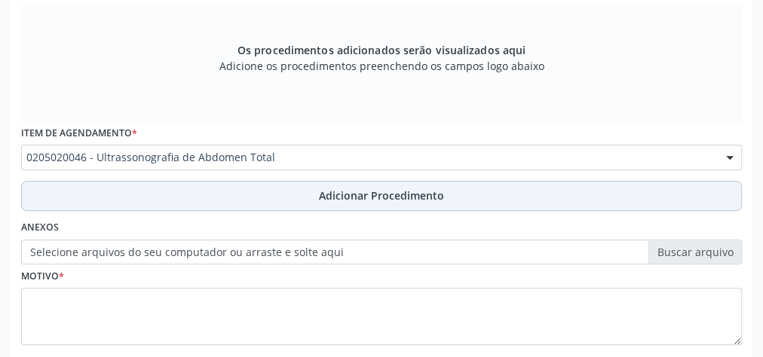
click at [368, 189] on span "Adicionar Procedimento" at bounding box center [381, 196] width 125 height 16
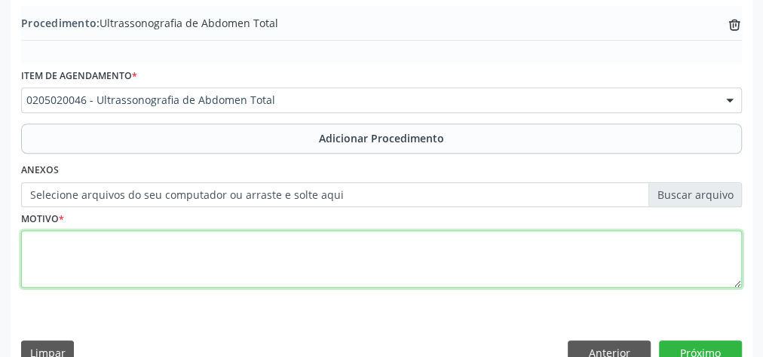
click at [509, 235] on textarea at bounding box center [381, 259] width 720 height 57
click at [489, 245] on textarea at bounding box center [381, 259] width 720 height 57
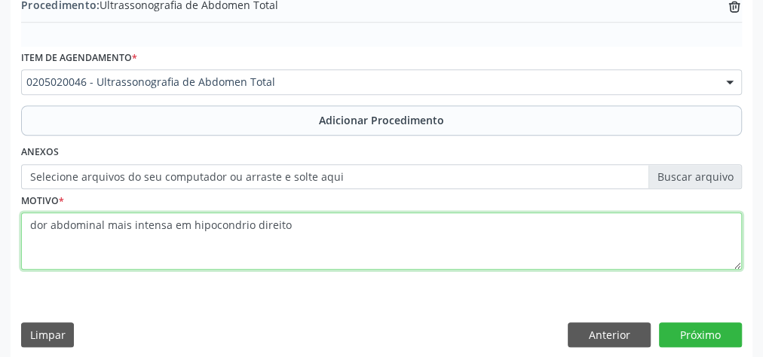
scroll to position [512, 0]
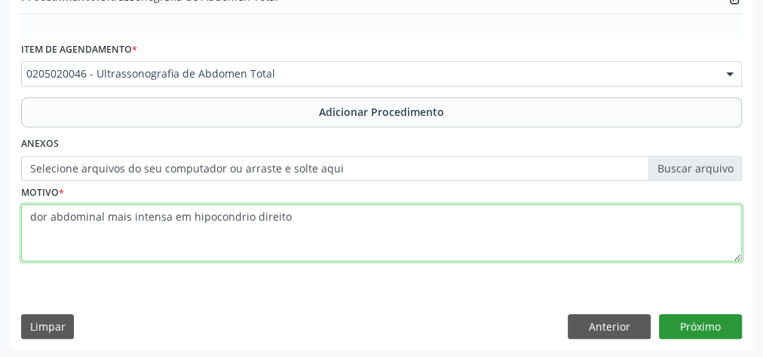
type textarea "dor abdominal mais intensa em hipocondrio direito"
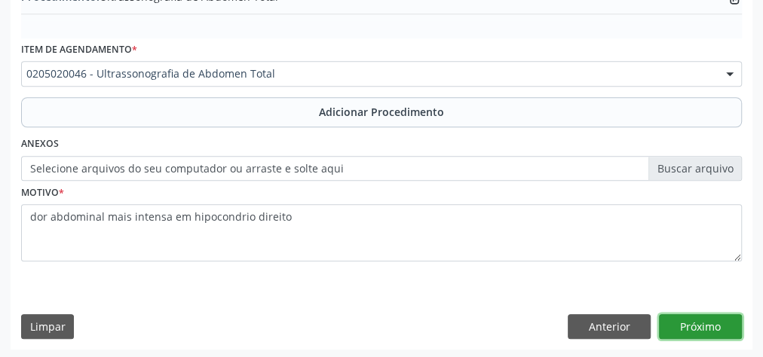
click at [702, 318] on button "Próximo" at bounding box center [700, 327] width 83 height 26
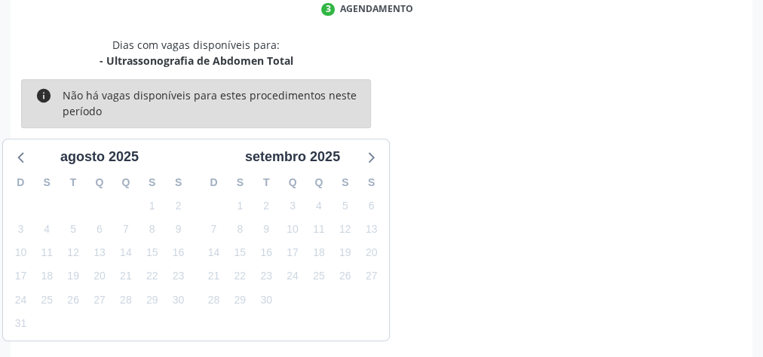
scroll to position [399, 0]
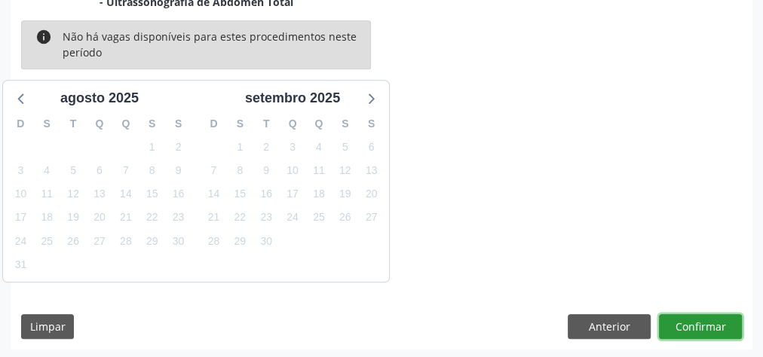
click at [678, 325] on button "Confirmar" at bounding box center [700, 327] width 83 height 26
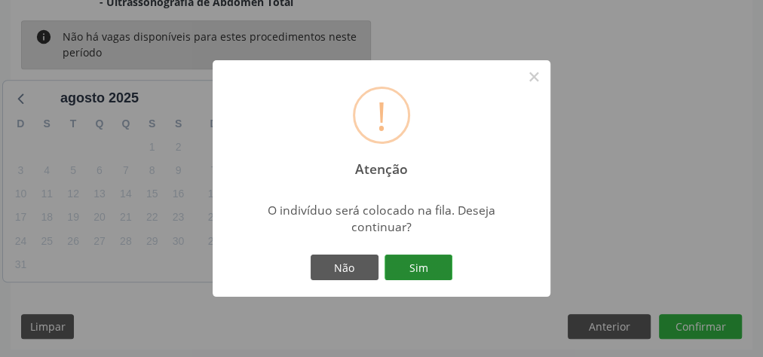
click at [447, 262] on button "Sim" at bounding box center [418, 268] width 68 height 26
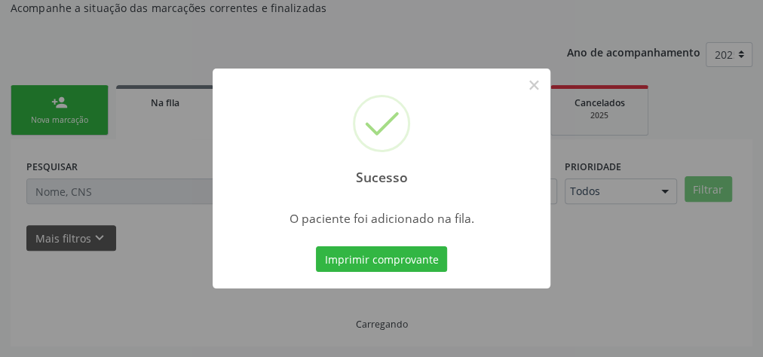
scroll to position [160, 0]
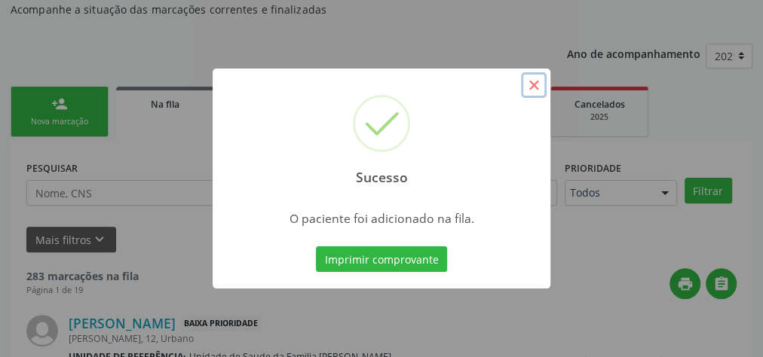
click at [535, 84] on button "×" at bounding box center [534, 85] width 26 height 26
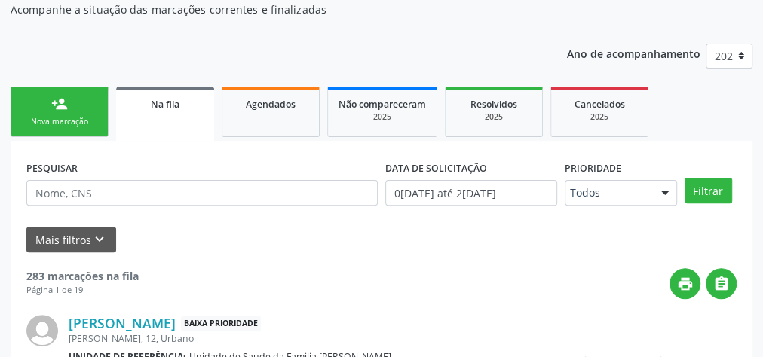
click at [62, 101] on div "person_add" at bounding box center [59, 104] width 17 height 17
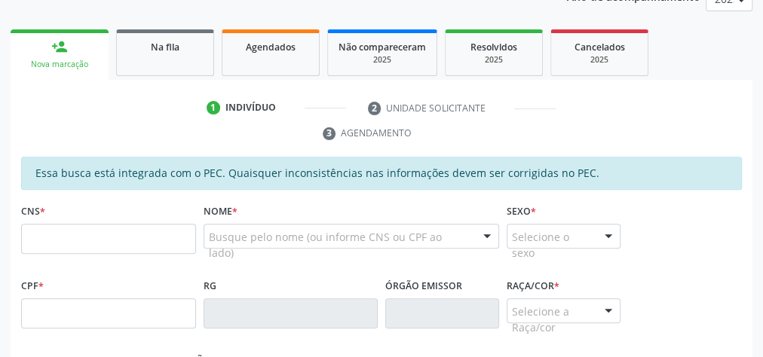
scroll to position [280, 0]
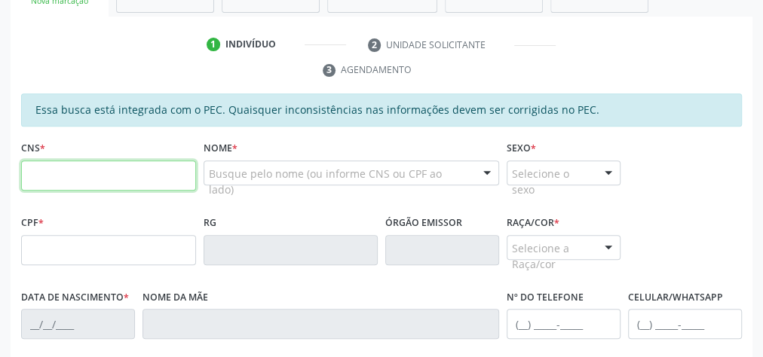
click at [162, 173] on input "text" at bounding box center [108, 175] width 175 height 30
type input "705 6034 6024 2418"
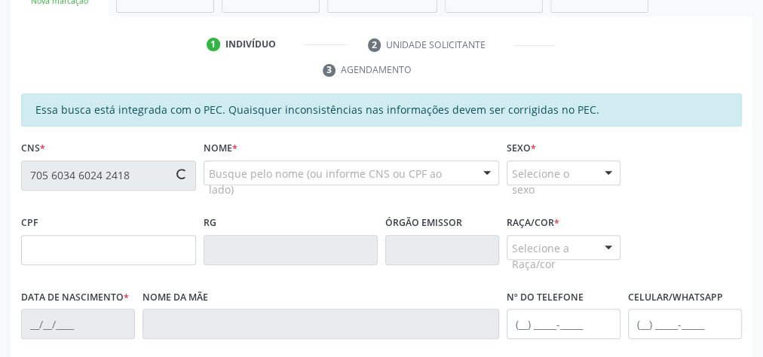
type input "044.933.474-06"
type input "18/04/1980"
type input "Maria Nazare Alves dos Santos"
type input "(82) 99941-2009"
type input "04"
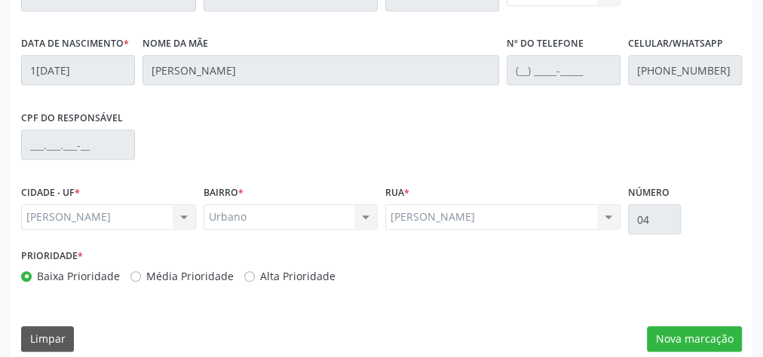
scroll to position [546, 0]
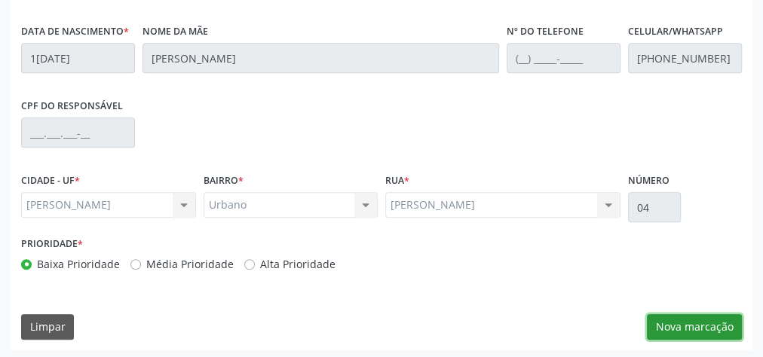
click at [707, 329] on button "Nova marcação" at bounding box center [694, 327] width 95 height 26
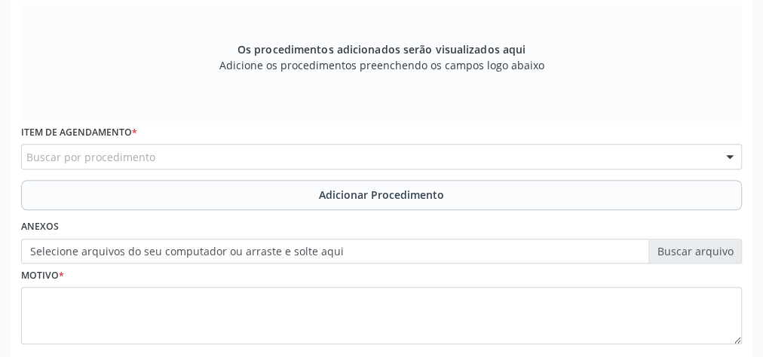
scroll to position [365, 0]
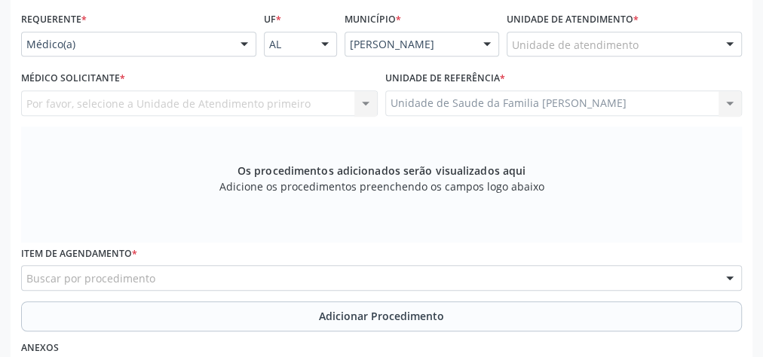
drag, startPoint x: 685, startPoint y: 38, endPoint x: 692, endPoint y: 37, distance: 7.7
click at [688, 37] on div "Unidade de atendimento" at bounding box center [623, 45] width 235 height 26
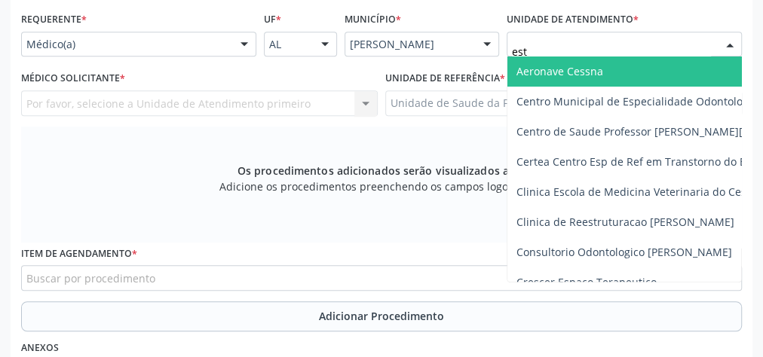
type input "esta"
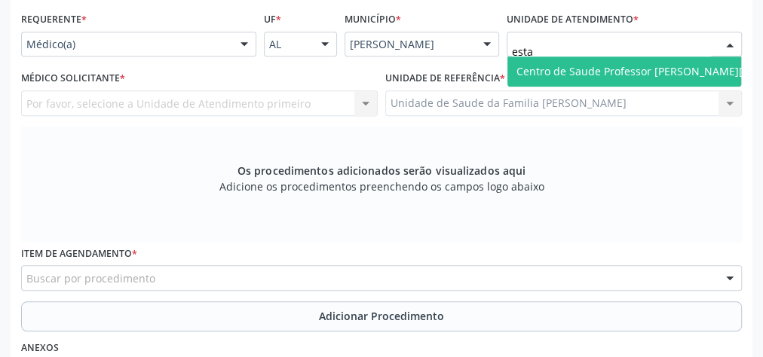
click at [652, 60] on span "Centro de Saude Professor [PERSON_NAME][GEOGRAPHIC_DATA]" at bounding box center [680, 72] width 346 height 30
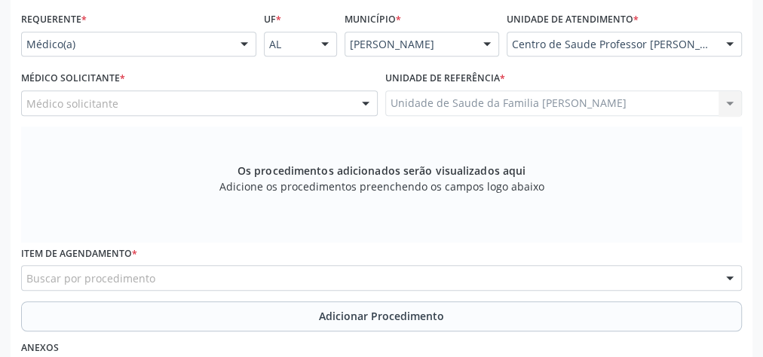
click at [365, 105] on div at bounding box center [365, 104] width 23 height 26
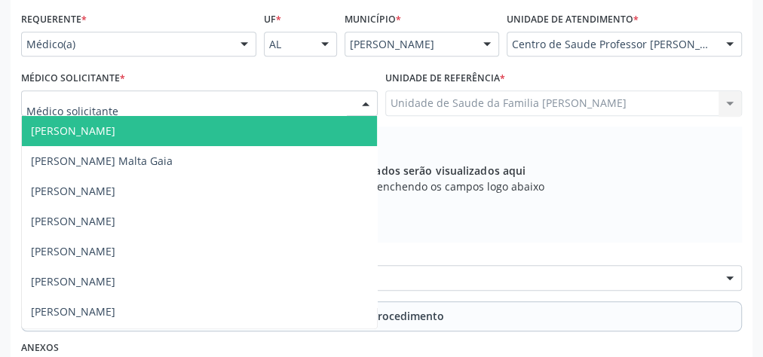
type input "j"
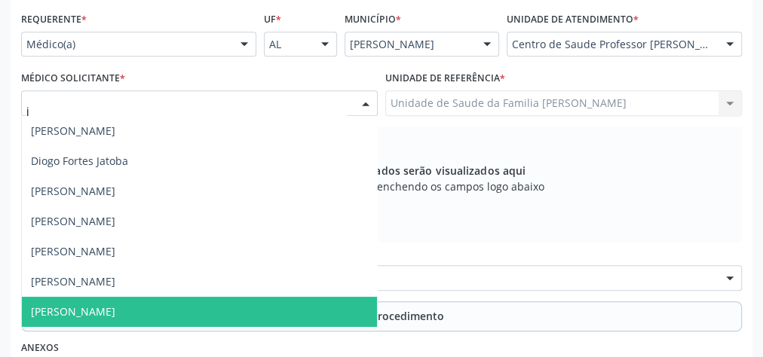
click at [115, 307] on span "Jessica Moreira Cavalcante" at bounding box center [73, 311] width 84 height 14
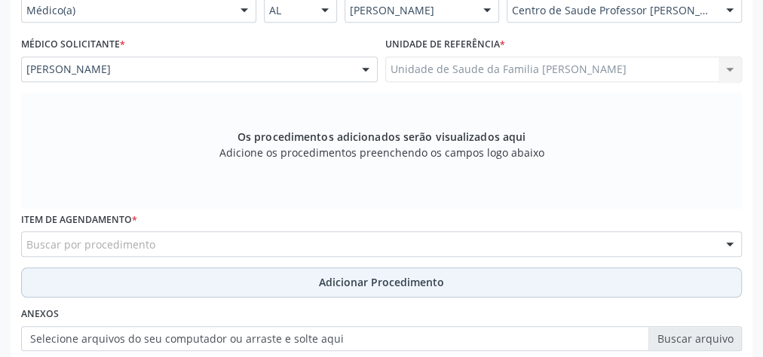
scroll to position [426, 0]
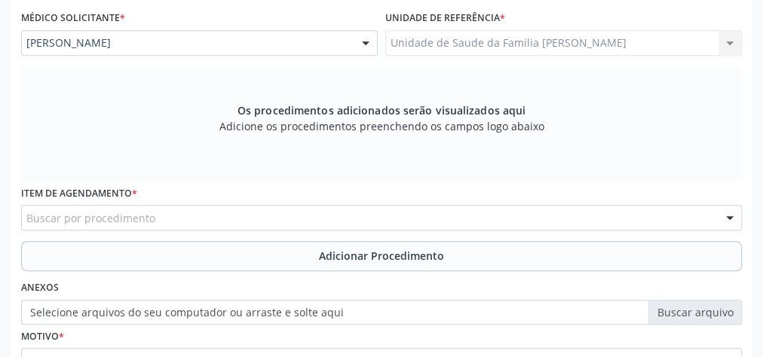
click at [243, 220] on div "Buscar por procedimento" at bounding box center [381, 218] width 720 height 26
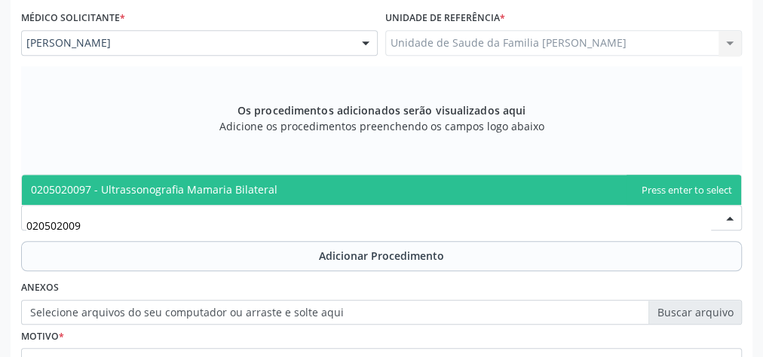
type input "0205020097"
click at [236, 191] on span "0205020097 - Ultrassonografia Mamaria Bilateral" at bounding box center [154, 189] width 246 height 14
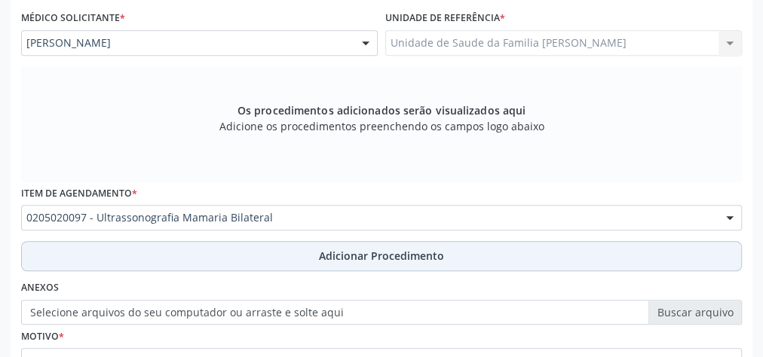
click at [368, 261] on button "Adicionar Procedimento" at bounding box center [381, 256] width 720 height 30
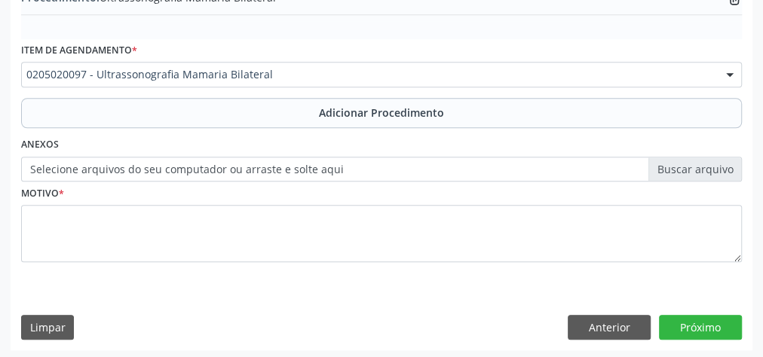
scroll to position [512, 0]
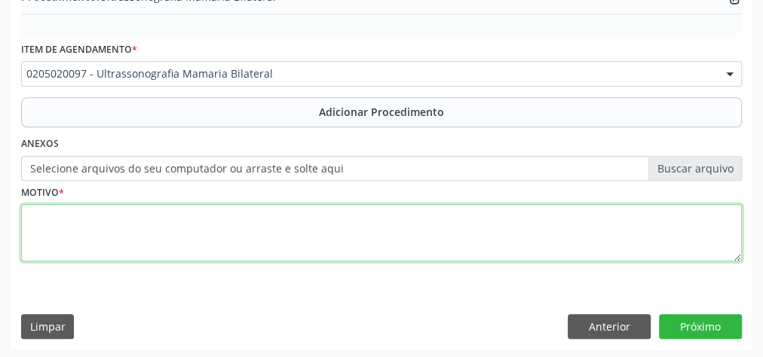
click at [243, 240] on textarea at bounding box center [381, 232] width 720 height 57
click at [185, 212] on textarea "rastreamento complementar mastalgia acilica a esquerda" at bounding box center [381, 232] width 720 height 57
click at [332, 216] on textarea "rastreamento complementar Mastalgia acilica a esquerda" at bounding box center [381, 232] width 720 height 57
click at [223, 214] on textarea "rastreamento complementar Mastalgia acilica a esquerda" at bounding box center [381, 232] width 720 height 57
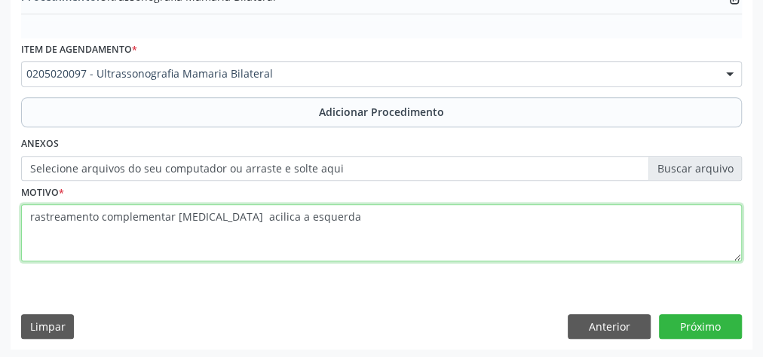
click at [350, 219] on textarea "rastreamento complementar Mastalgia acilica a esquerda" at bounding box center [381, 232] width 720 height 57
type textarea "rastreamento complementar Mastalgia acilica a esquerda."
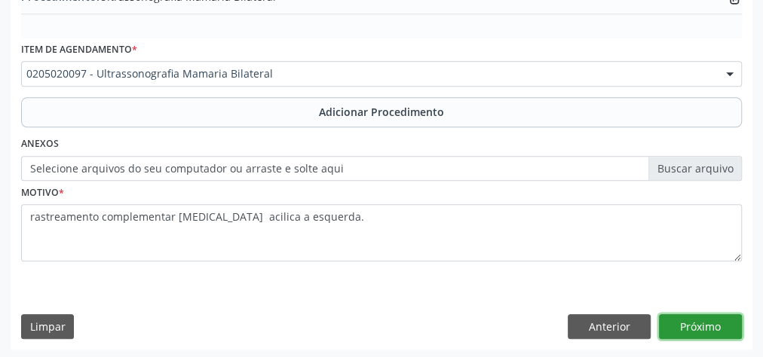
click at [701, 323] on button "Próximo" at bounding box center [700, 327] width 83 height 26
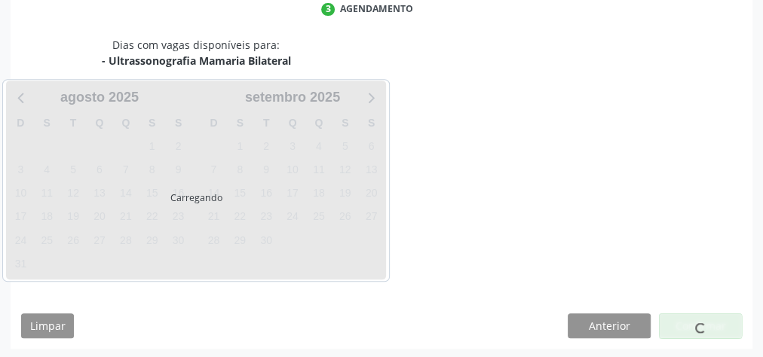
scroll to position [399, 0]
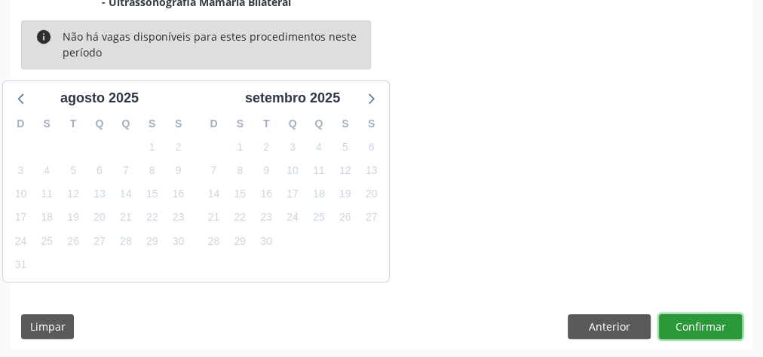
click at [701, 323] on button "Confirmar" at bounding box center [700, 327] width 83 height 26
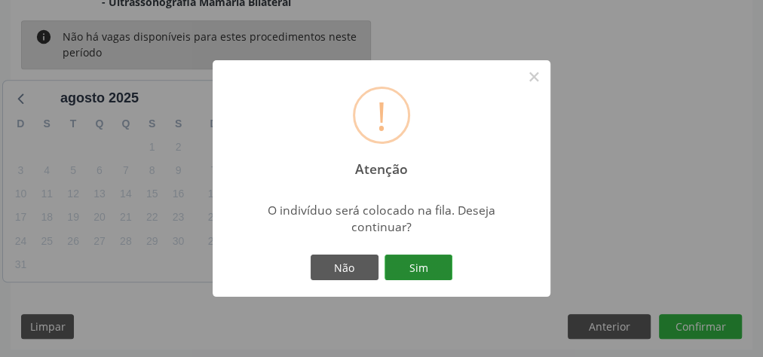
click at [388, 270] on button "Sim" at bounding box center [418, 268] width 68 height 26
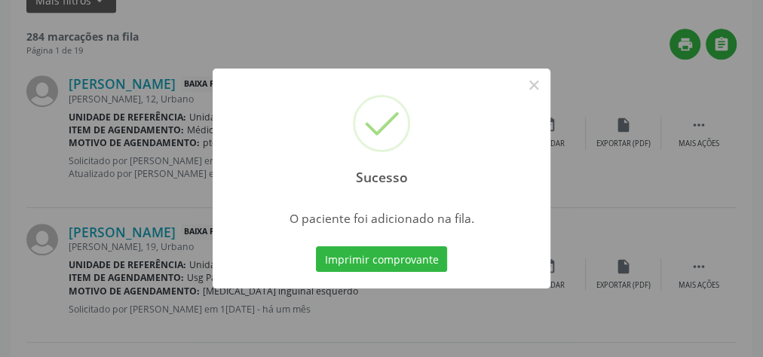
scroll to position [160, 0]
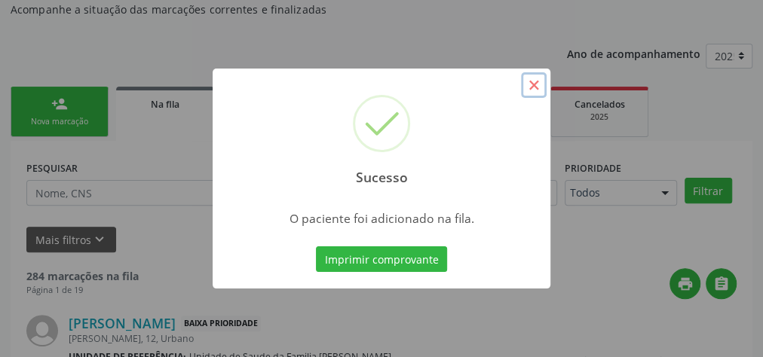
click at [532, 87] on button "×" at bounding box center [534, 85] width 26 height 26
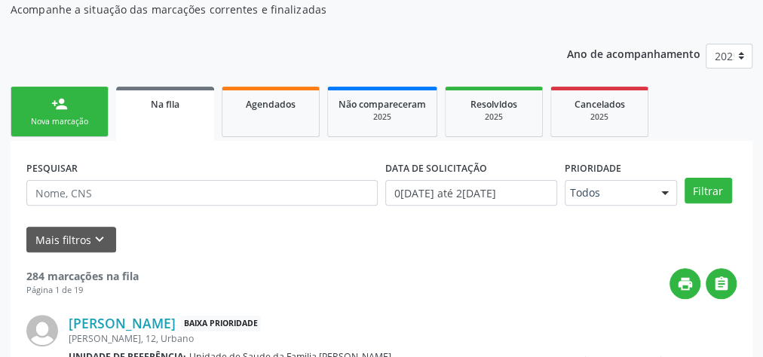
click at [47, 109] on link "person_add Nova marcação" at bounding box center [60, 112] width 98 height 50
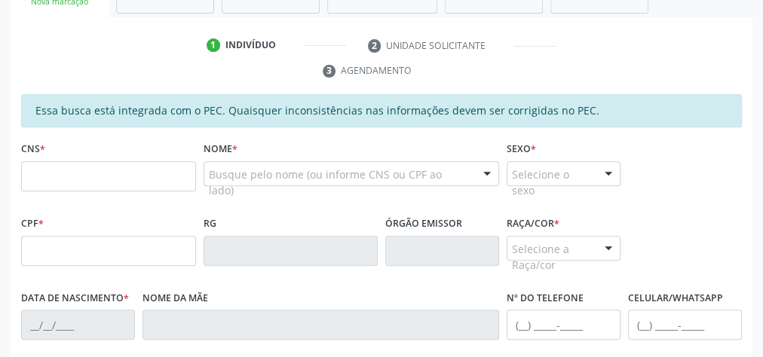
scroll to position [280, 0]
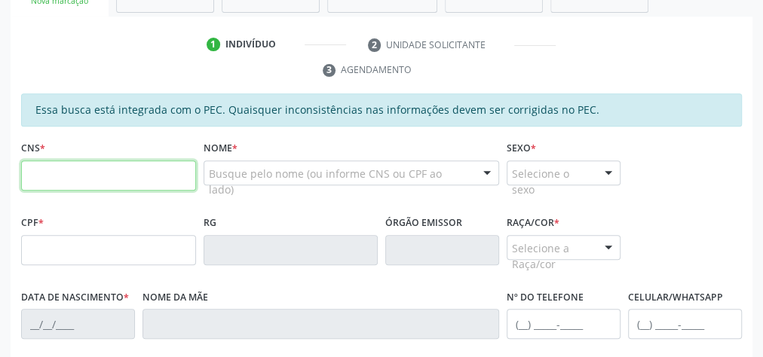
click at [136, 179] on input "text" at bounding box center [108, 175] width 175 height 30
type input "706 4041 2570 5283"
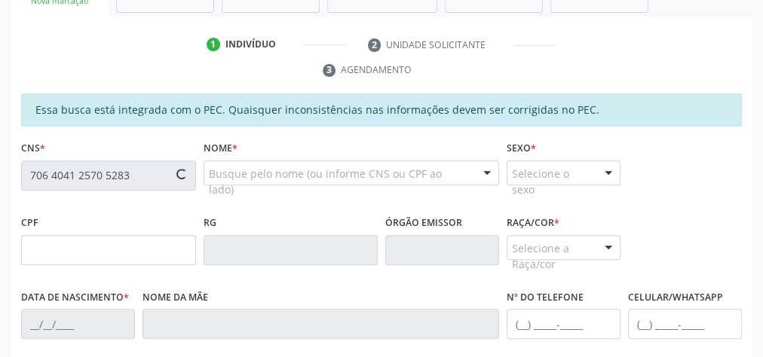
type input "100.250.694-89"
type input "13/08/1986"
type input "Maria Jose da Silva Oliveira"
type input "(82) 98715-1990"
type input "02"
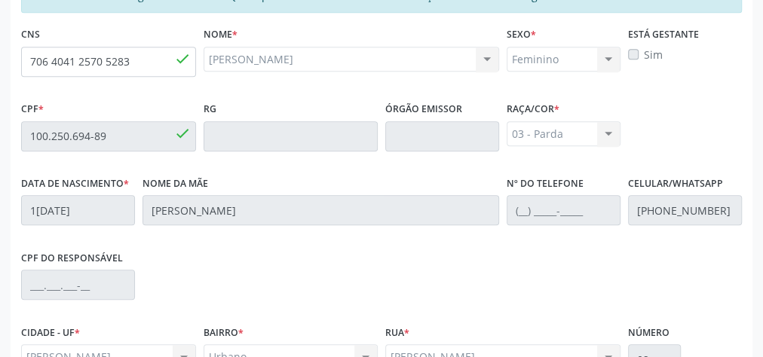
scroll to position [546, 0]
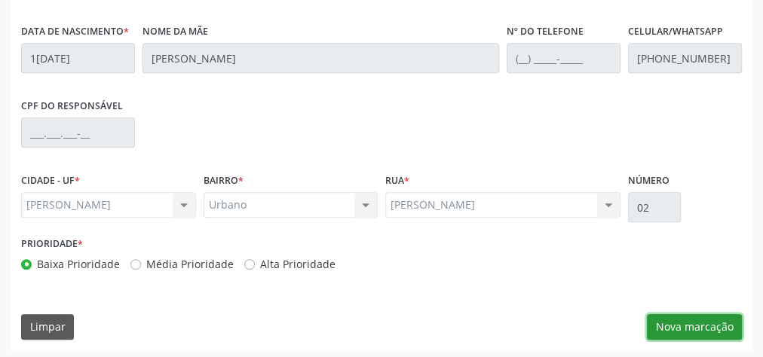
click at [666, 314] on button "Nova marcação" at bounding box center [694, 327] width 95 height 26
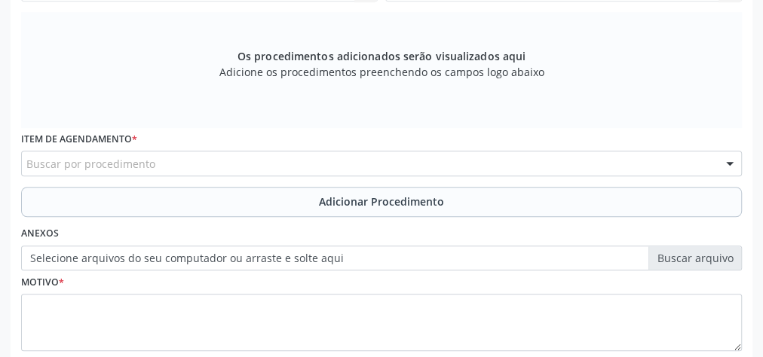
scroll to position [365, 0]
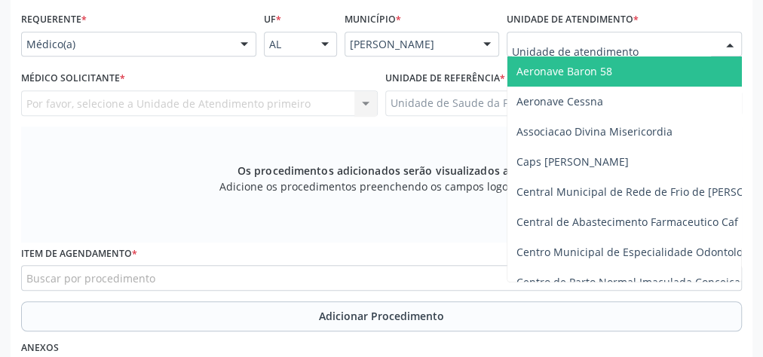
click at [669, 41] on div at bounding box center [623, 45] width 235 height 26
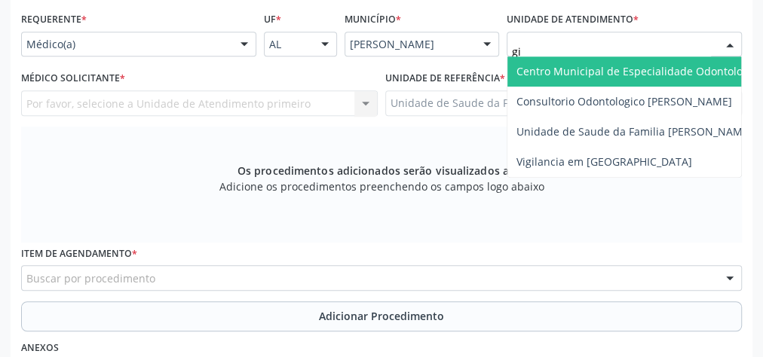
type input "gis"
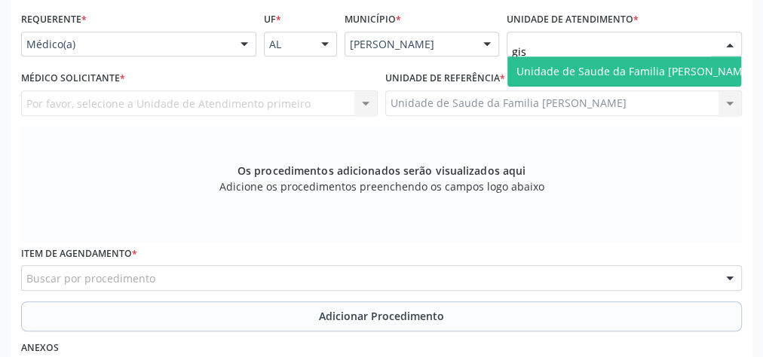
click at [665, 59] on span "Unidade de Saude da Familia [PERSON_NAME]" at bounding box center [634, 72] width 254 height 30
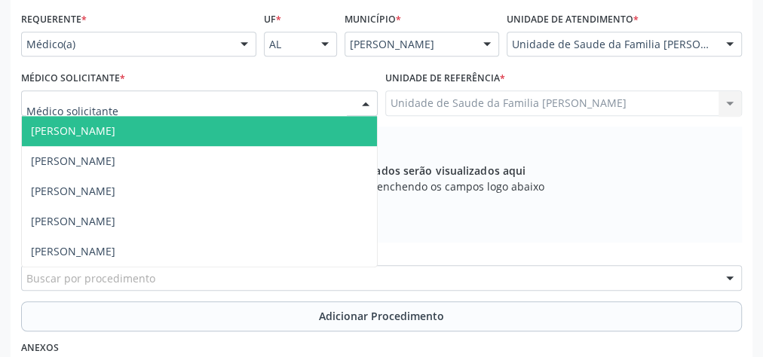
click at [362, 101] on div at bounding box center [365, 104] width 23 height 26
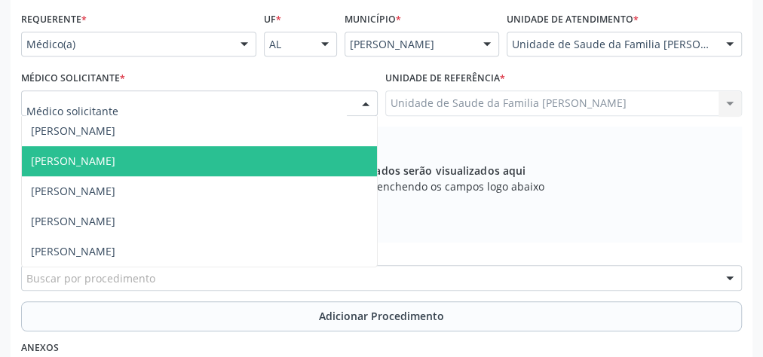
click at [151, 153] on span "[PERSON_NAME]" at bounding box center [199, 161] width 355 height 30
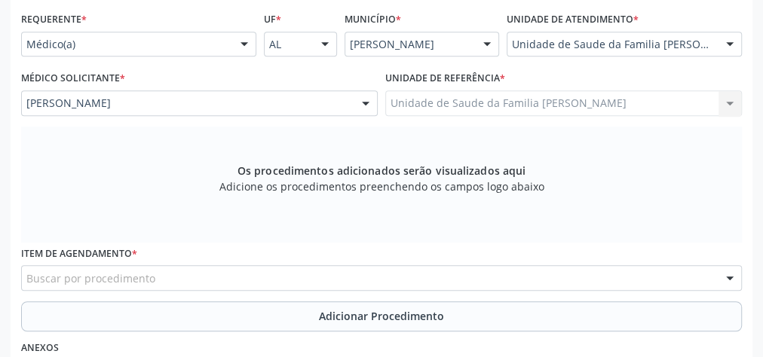
scroll to position [426, 0]
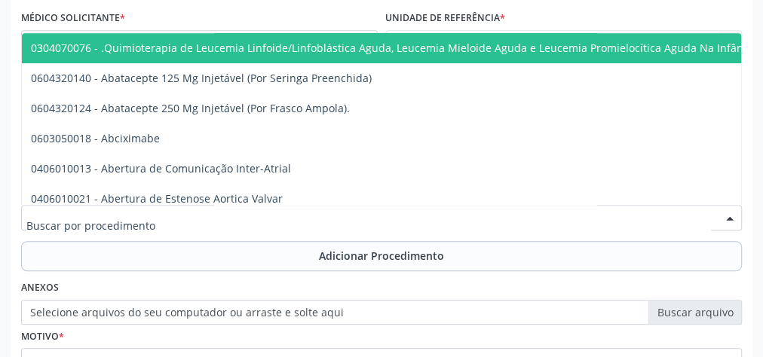
click at [245, 219] on div at bounding box center [381, 218] width 720 height 26
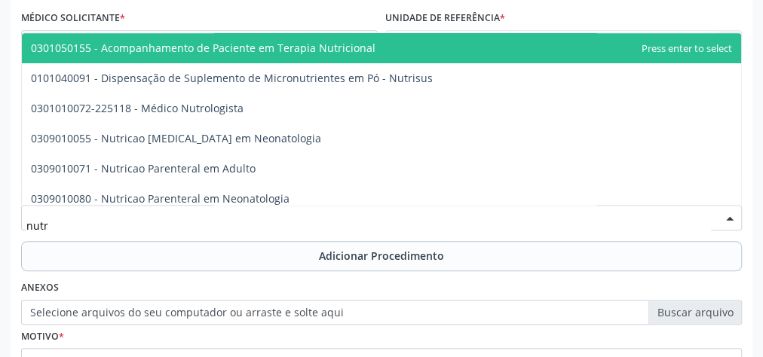
type input "nutri"
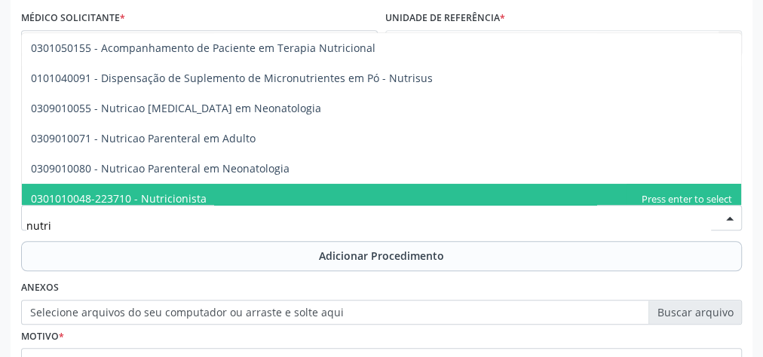
click at [134, 193] on span "0301010048-223710 - Nutricionista" at bounding box center [119, 198] width 176 height 14
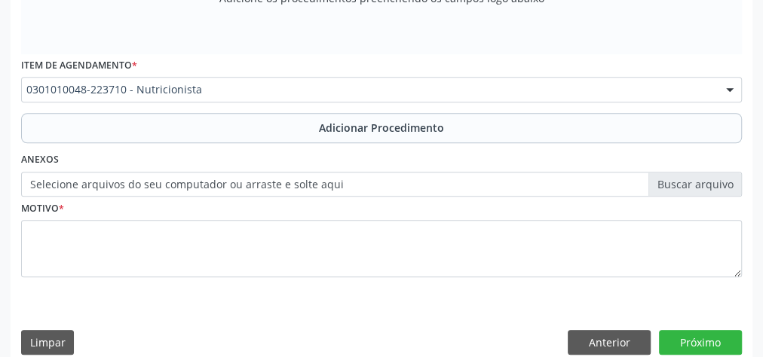
scroll to position [570, 0]
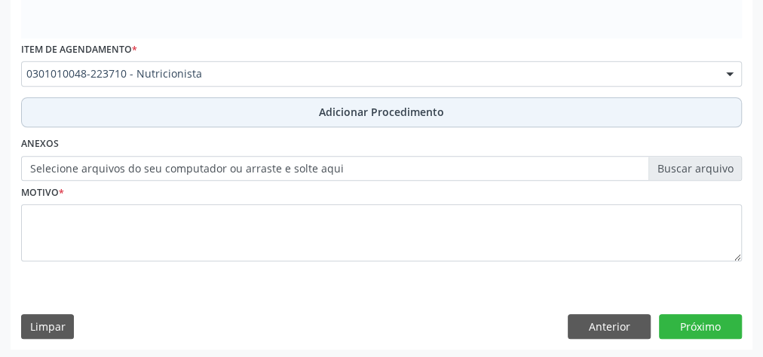
click at [402, 100] on button "Adicionar Procedimento" at bounding box center [381, 112] width 720 height 30
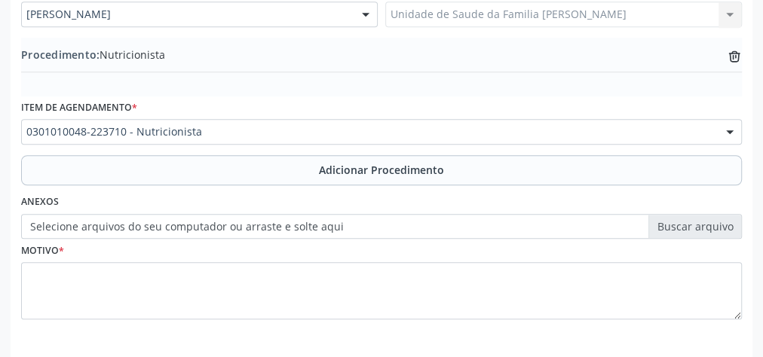
scroll to position [392, 0]
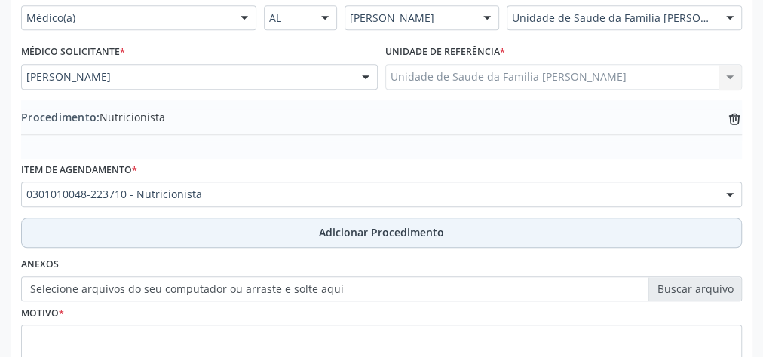
click at [368, 225] on span "Adicionar Procedimento" at bounding box center [381, 233] width 125 height 16
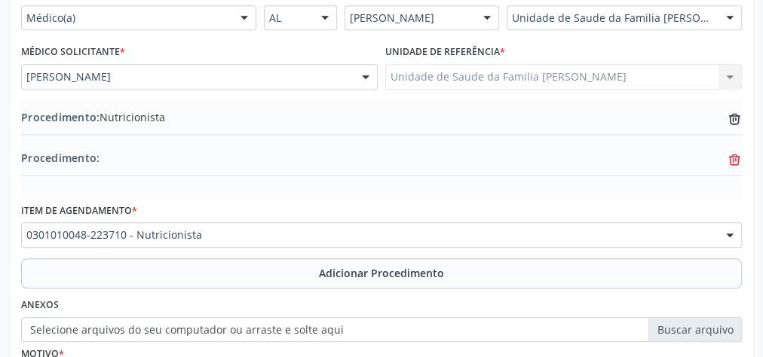
click at [731, 127] on icon "trash-outline icon" at bounding box center [733, 119] width 15 height 15
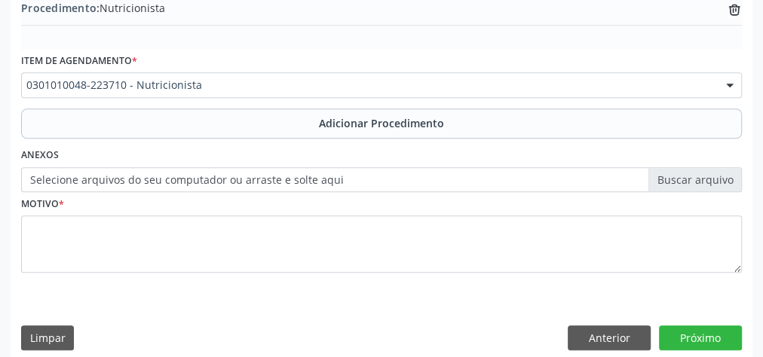
scroll to position [512, 0]
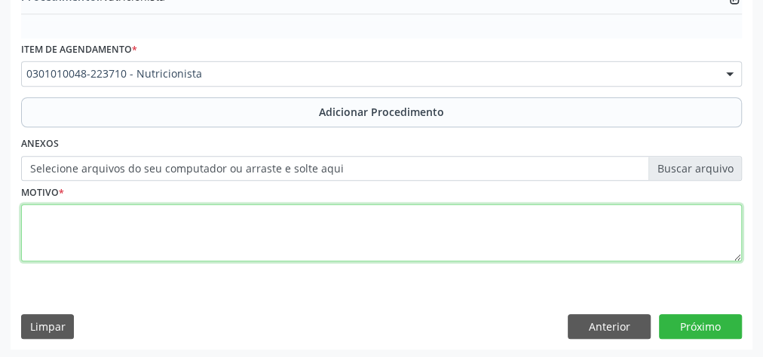
drag, startPoint x: 191, startPoint y: 222, endPoint x: 201, endPoint y: 219, distance: 11.0
click at [201, 219] on textarea at bounding box center [381, 232] width 720 height 57
type textarea "alteracaoes em laboratorio."
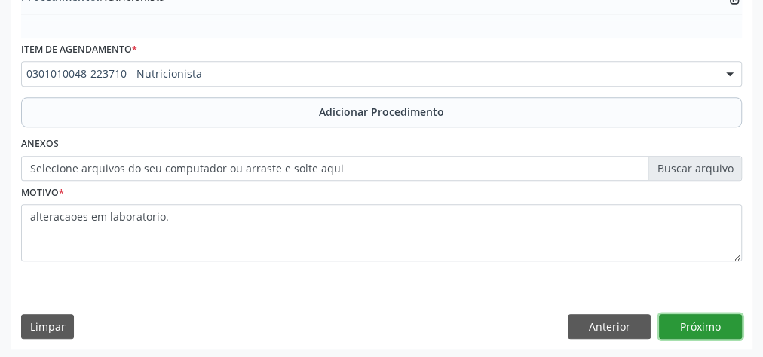
click at [706, 324] on button "Próximo" at bounding box center [700, 327] width 83 height 26
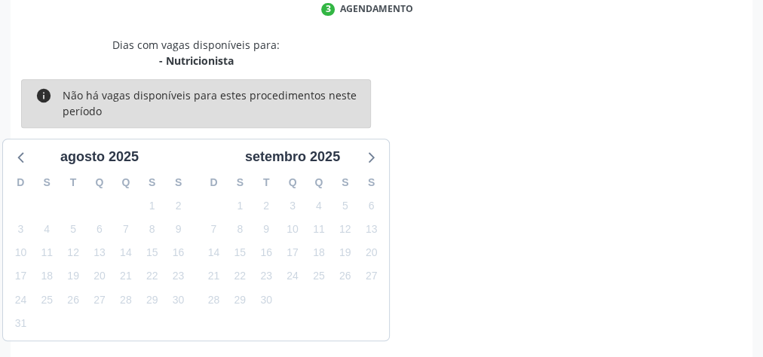
scroll to position [399, 0]
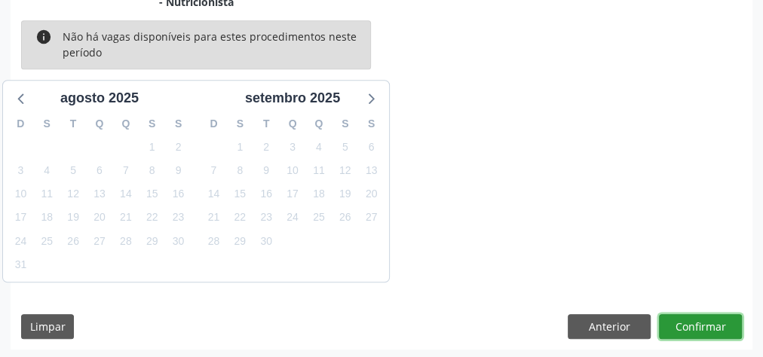
click at [706, 324] on button "Confirmar" at bounding box center [700, 327] width 83 height 26
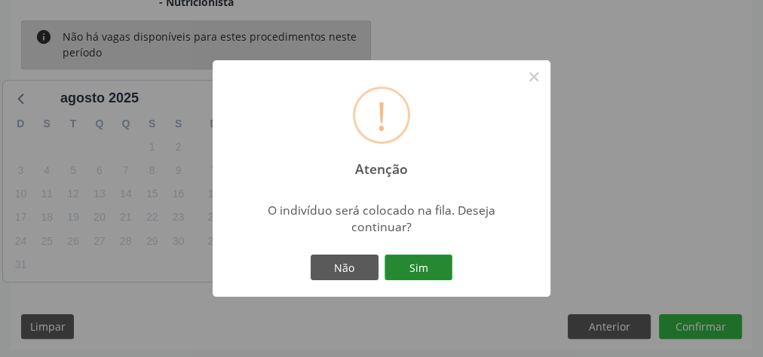
click at [438, 267] on button "Sim" at bounding box center [418, 268] width 68 height 26
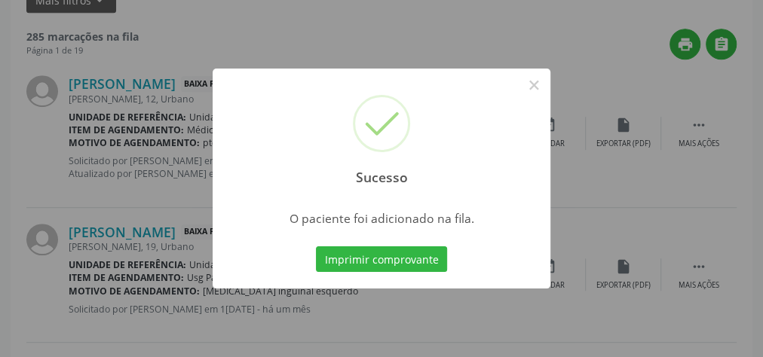
scroll to position [160, 0]
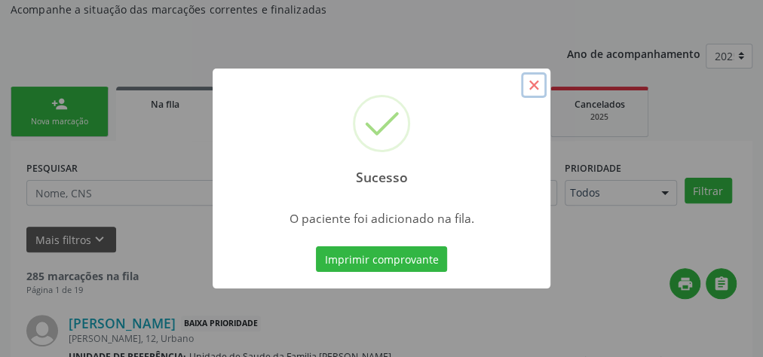
click at [526, 89] on button "×" at bounding box center [534, 85] width 26 height 26
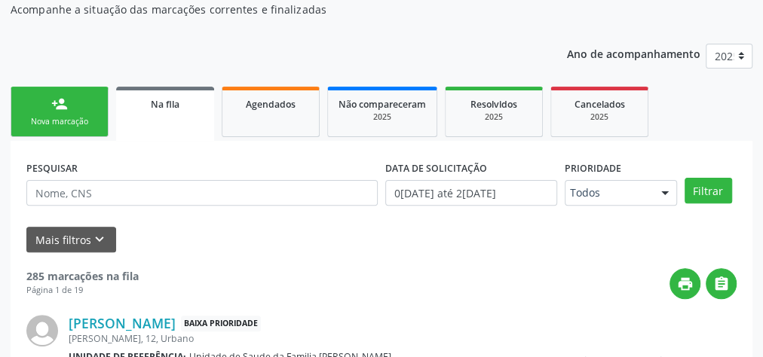
click at [99, 115] on link "person_add Nova marcação" at bounding box center [60, 112] width 98 height 50
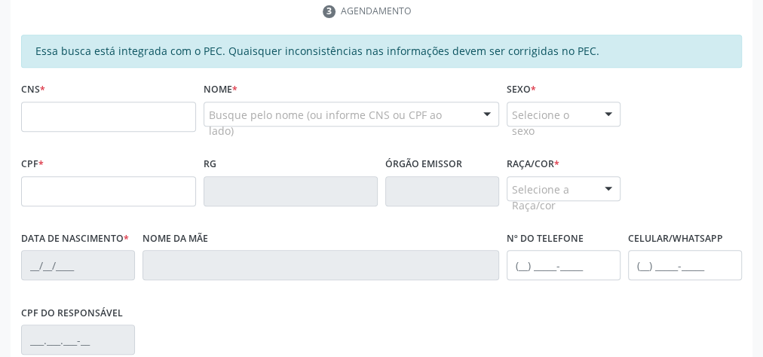
scroll to position [280, 0]
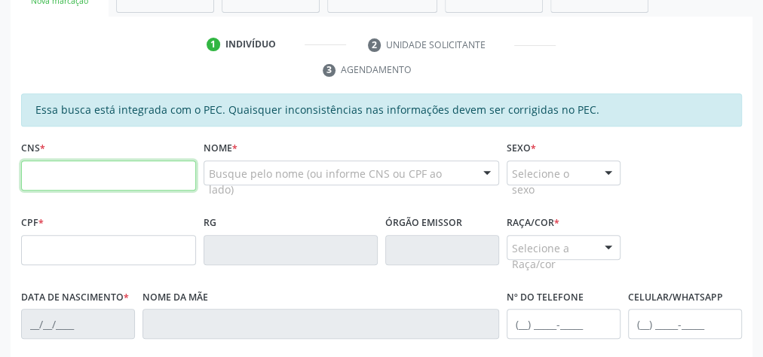
click at [101, 180] on input "text" at bounding box center [108, 175] width 175 height 30
type input "7"
type input "704 6031 1310 6720"
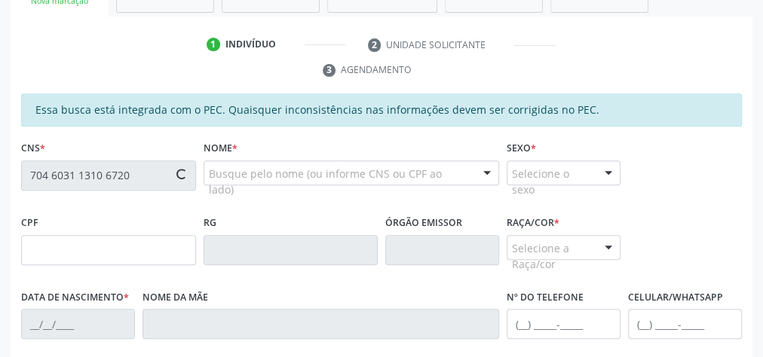
type input "129.407.734-16"
type input "22/09/2002"
type input "Adriana Maria dos Santos"
type input "(82) 9140-1078"
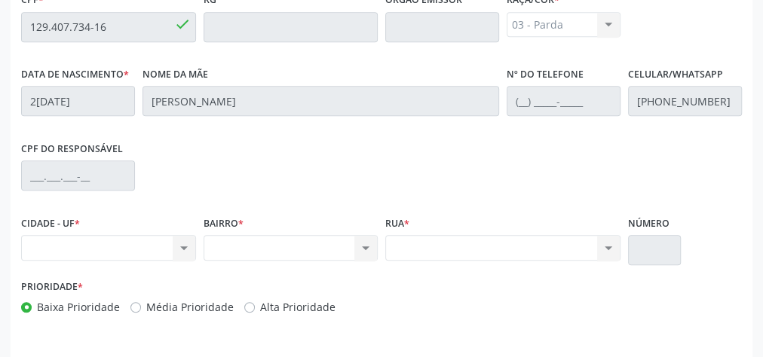
scroll to position [546, 0]
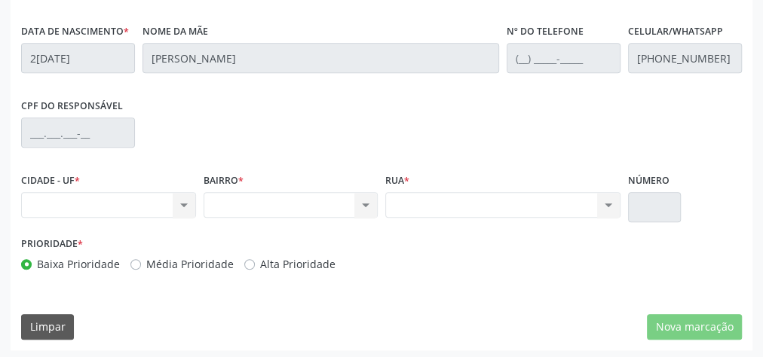
click at [161, 203] on div "Nenhum resultado encontrado para: " " Não há nenhuma opção para ser exibida." at bounding box center [108, 205] width 175 height 26
click at [179, 204] on div "Nenhum resultado encontrado para: " " Não há nenhuma opção para ser exibida." at bounding box center [108, 205] width 175 height 26
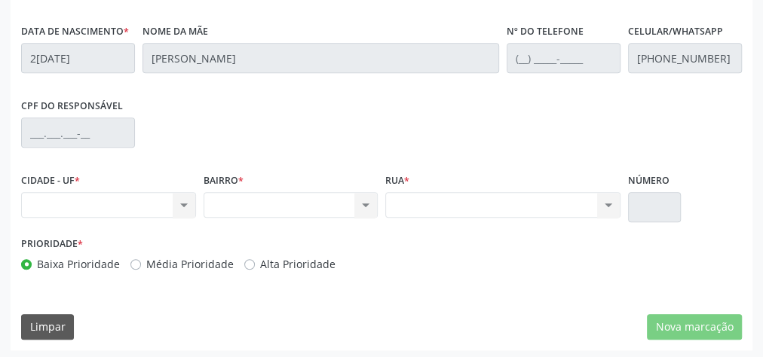
click at [179, 204] on div "Nenhum resultado encontrado para: " " Não há nenhuma opção para ser exibida." at bounding box center [108, 205] width 175 height 26
click at [112, 196] on div "Nenhum resultado encontrado para: " " Não há nenhuma opção para ser exibida." at bounding box center [108, 205] width 175 height 26
click at [362, 201] on div "Nenhum resultado encontrado para: " " Não há nenhuma opção para ser exibida." at bounding box center [290, 205] width 175 height 26
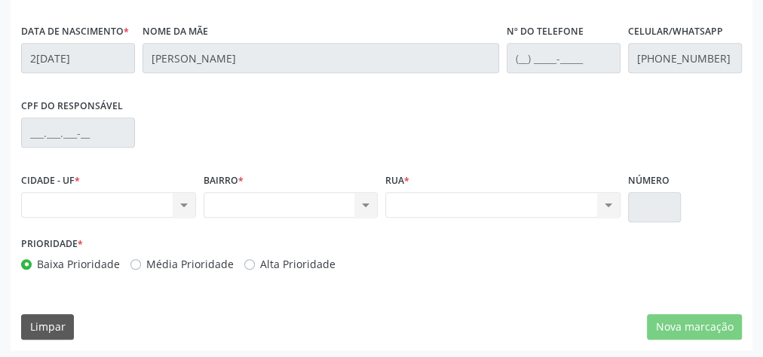
click at [362, 201] on div "Nenhum resultado encontrado para: " " Não há nenhuma opção para ser exibida." at bounding box center [290, 205] width 175 height 26
click at [361, 201] on div "Nenhum resultado encontrado para: " " Não há nenhuma opção para ser exibida." at bounding box center [290, 205] width 175 height 26
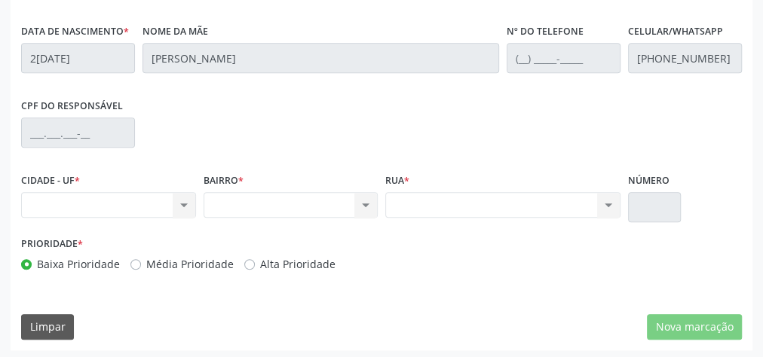
click at [154, 200] on div "Nenhum resultado encontrado para: " " Não há nenhuma opção para ser exibida." at bounding box center [108, 205] width 175 height 26
click at [184, 201] on div "Nenhum resultado encontrado para: " " Não há nenhuma opção para ser exibida." at bounding box center [108, 205] width 175 height 26
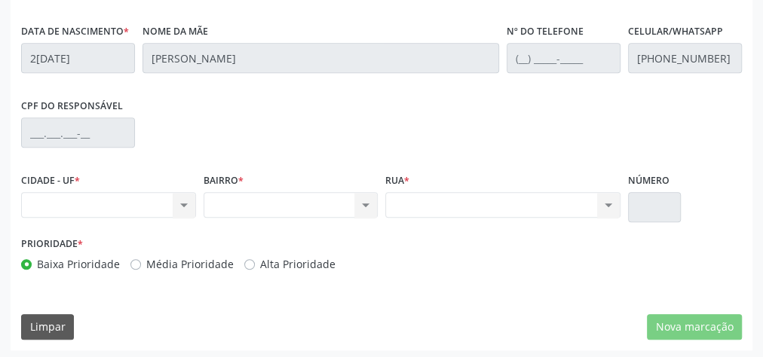
click at [184, 201] on div "Nenhum resultado encontrado para: " " Não há nenhuma opção para ser exibida." at bounding box center [108, 205] width 175 height 26
click at [362, 203] on div "Nenhum resultado encontrado para: " " Não há nenhuma opção para ser exibida." at bounding box center [290, 205] width 175 height 26
drag, startPoint x: 362, startPoint y: 203, endPoint x: 368, endPoint y: 215, distance: 13.2
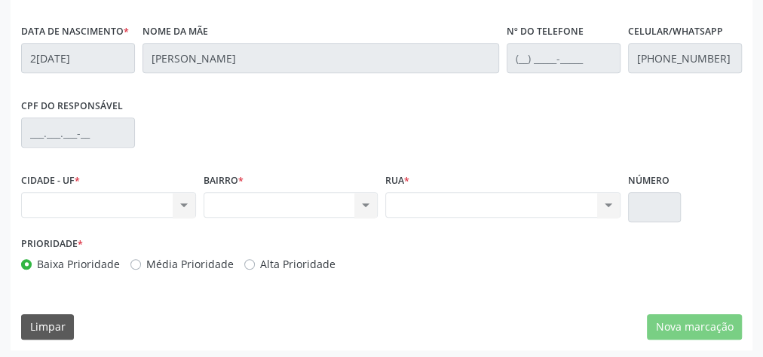
click at [368, 215] on div "BAIRRO * Nenhum resultado encontrado para: " " Não há nenhuma opção para ser ex…" at bounding box center [291, 201] width 182 height 64
click at [612, 202] on div "Nenhum resultado encontrado para: " " Não há nenhuma opção para ser exibida." at bounding box center [502, 205] width 235 height 26
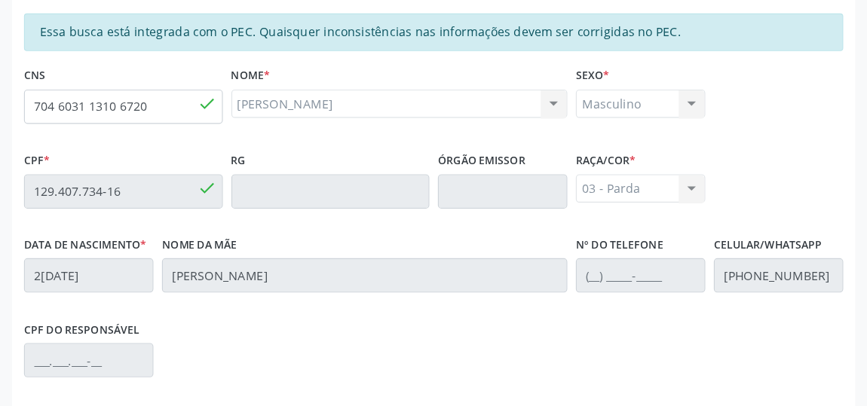
scroll to position [241, 0]
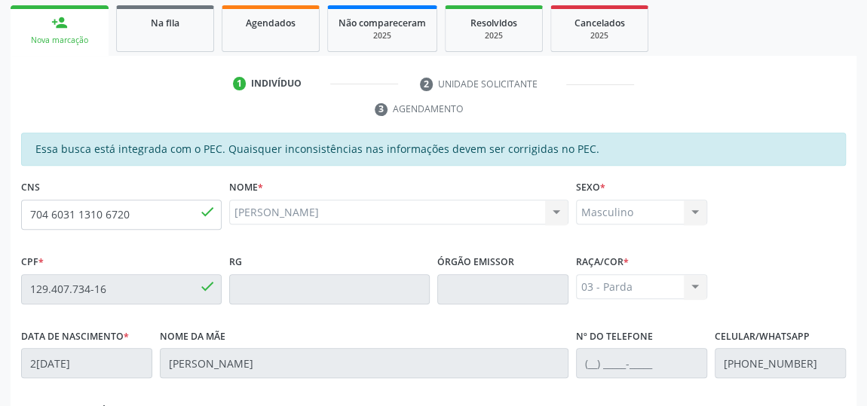
drag, startPoint x: 751, startPoint y: 0, endPoint x: 490, endPoint y: 172, distance: 312.2
click at [490, 172] on div "Essa busca está integrada com o PEC. Quaisquer inconsistências nas informações …" at bounding box center [433, 360] width 824 height 455
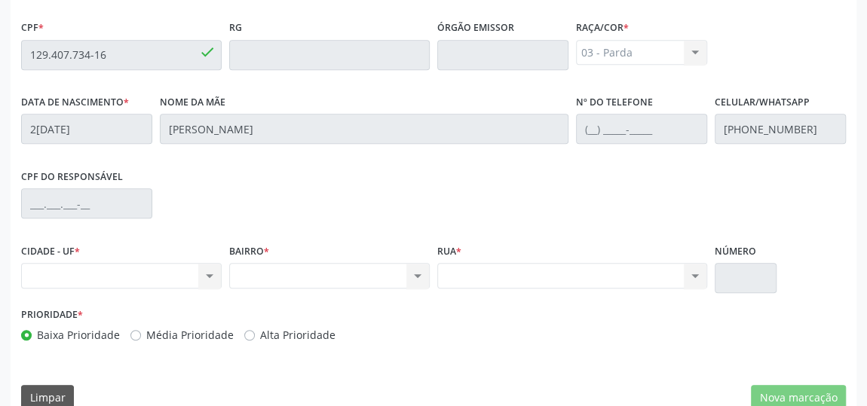
scroll to position [498, 0]
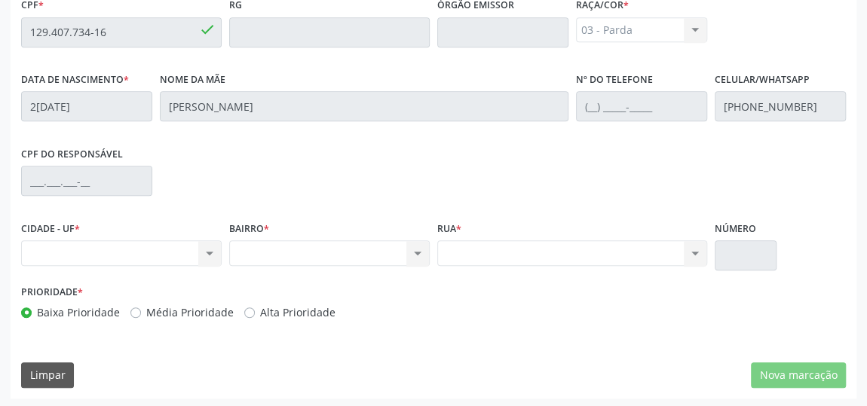
drag, startPoint x: 211, startPoint y: 252, endPoint x: 160, endPoint y: 243, distance: 51.9
click at [210, 252] on div "Nenhum resultado encontrado para: " " Não há nenhuma opção para ser exibida." at bounding box center [121, 253] width 200 height 26
click at [127, 247] on div "Nenhum resultado encontrado para: " " Não há nenhuma opção para ser exibida." at bounding box center [121, 253] width 200 height 26
click at [410, 248] on div "Nenhum resultado encontrado para: " " Não há nenhuma opção para ser exibida." at bounding box center [329, 253] width 200 height 26
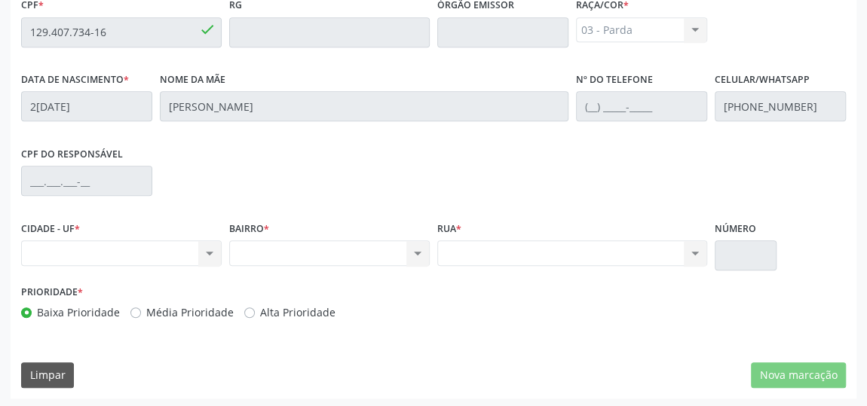
click at [410, 248] on div "Nenhum resultado encontrado para: " " Não há nenhuma opção para ser exibida." at bounding box center [329, 253] width 200 height 26
click at [683, 248] on div "Nenhum resultado encontrado para: " " Não há nenhuma opção para ser exibida." at bounding box center [572, 253] width 270 height 26
drag, startPoint x: 683, startPoint y: 248, endPoint x: 757, endPoint y: 268, distance: 77.3
click at [699, 255] on div "Nenhum resultado encontrado para: " " Não há nenhuma opção para ser exibida." at bounding box center [572, 253] width 270 height 26
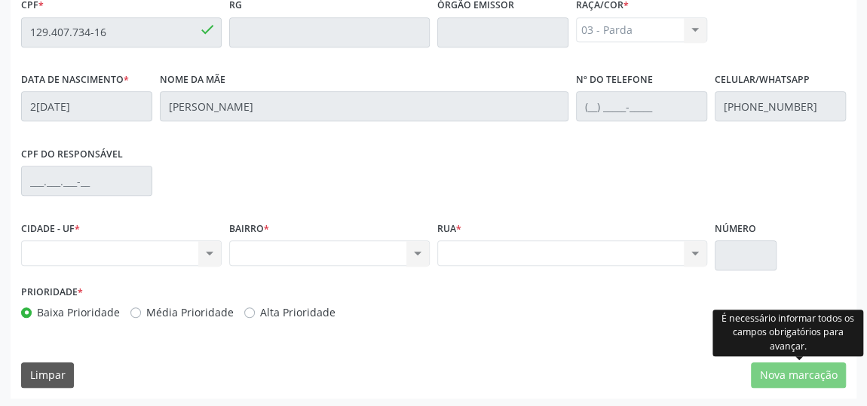
click at [762, 356] on div "É necessário informar todos os campos obrigatórios para avançar." at bounding box center [787, 332] width 151 height 55
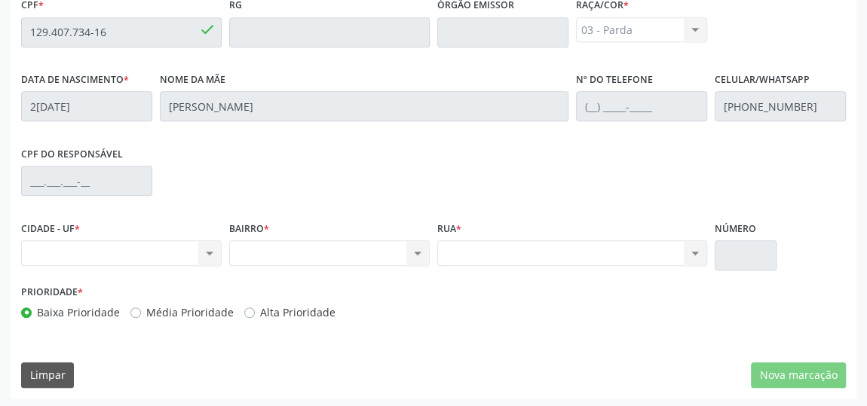
click at [216, 250] on div "Nenhum resultado encontrado para: " " Não há nenhuma opção para ser exibida." at bounding box center [121, 253] width 200 height 26
click at [214, 251] on div "Nenhum resultado encontrado para: " " Não há nenhuma opção para ser exibida." at bounding box center [121, 253] width 200 height 26
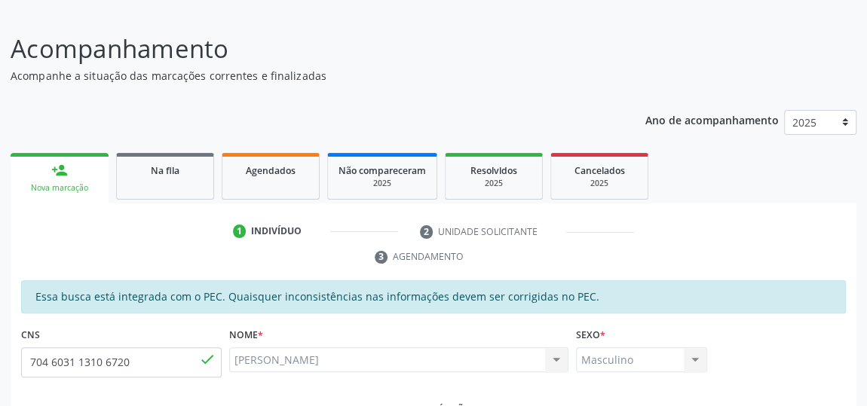
scroll to position [0, 0]
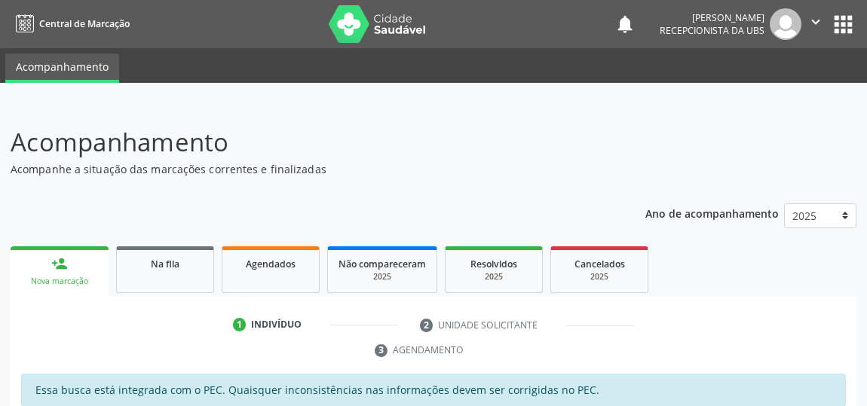
scroll to position [250, 0]
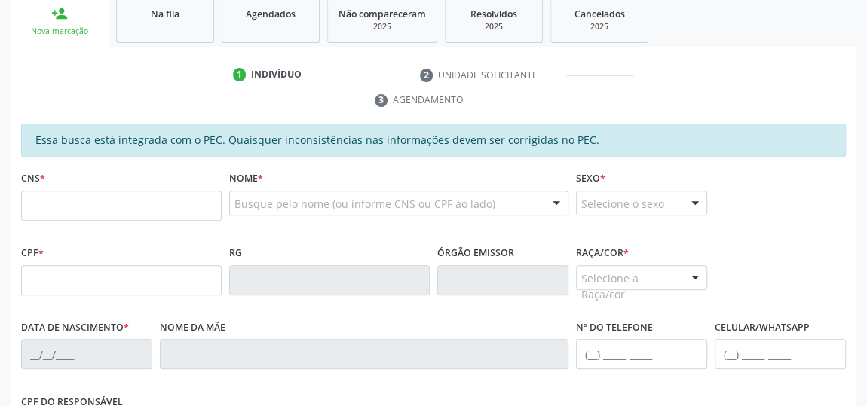
click at [108, 172] on div "CNS *" at bounding box center [121, 193] width 200 height 53
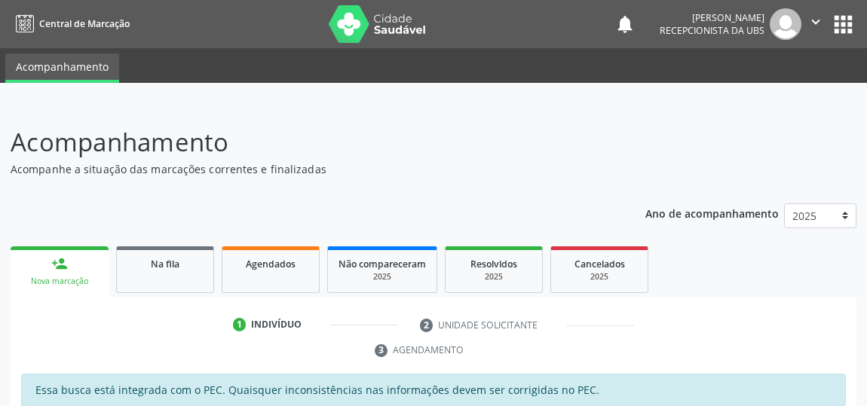
scroll to position [250, 0]
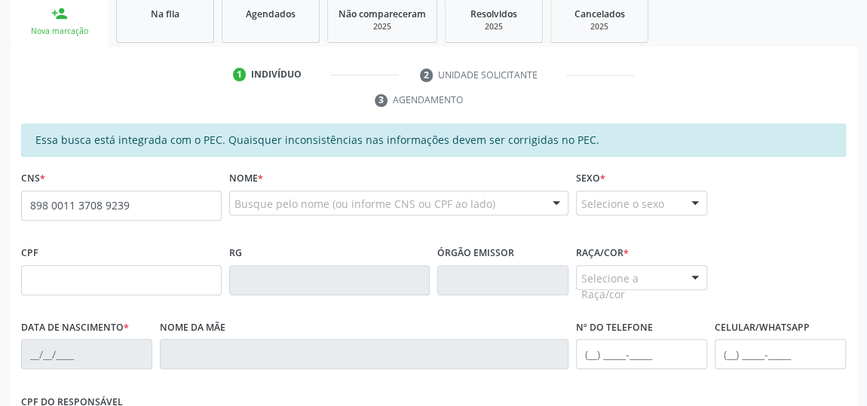
type input "898 0011 3708 9239"
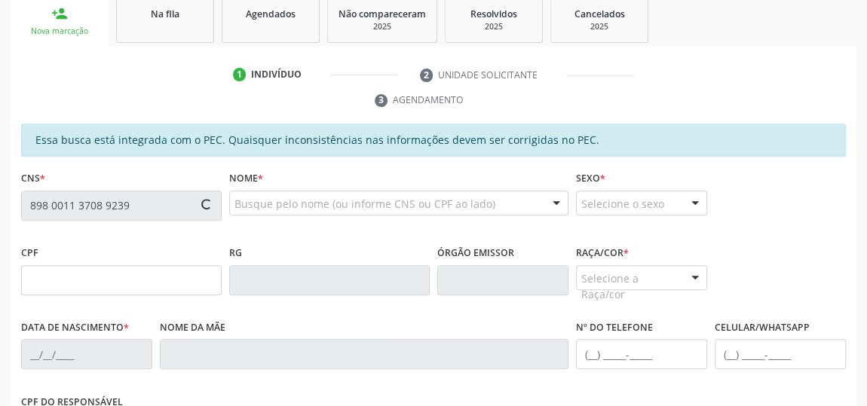
type input "161.213.604-45"
type input "[DATE]"
type input "Silvanete [PERSON_NAME]"
type input "[PHONE_NUMBER]"
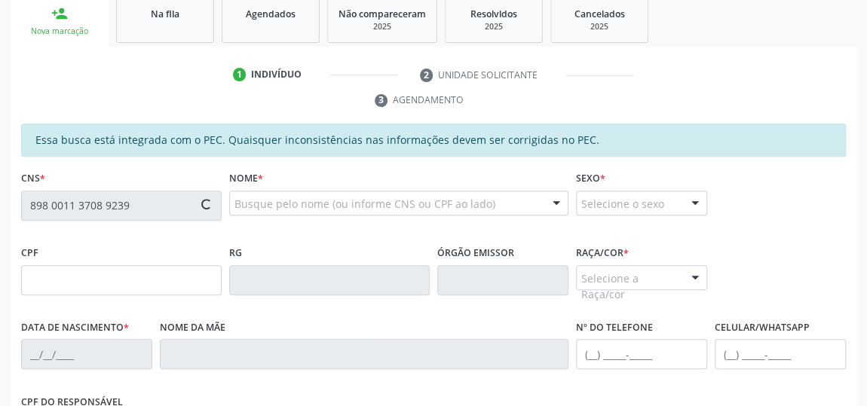
type input "13"
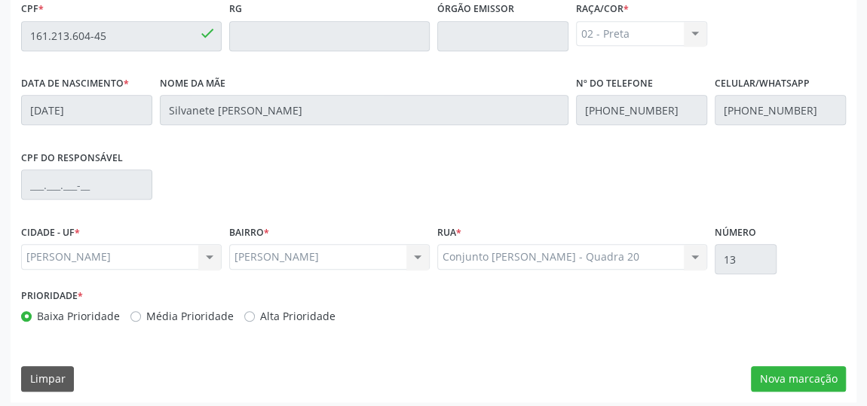
scroll to position [498, 0]
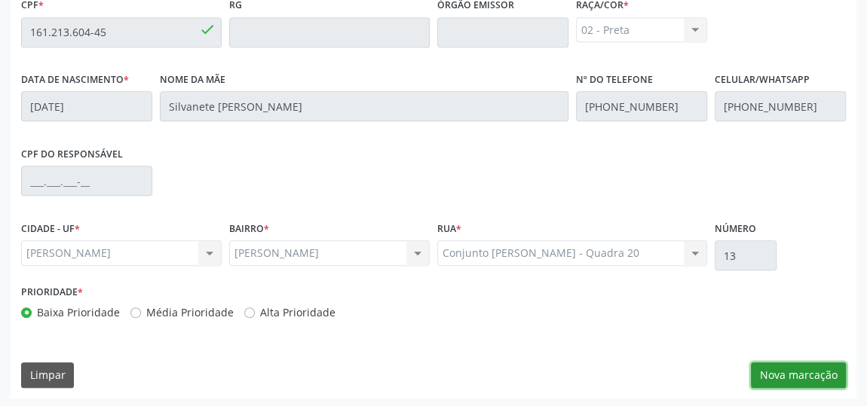
click at [803, 374] on button "Nova marcação" at bounding box center [798, 375] width 95 height 26
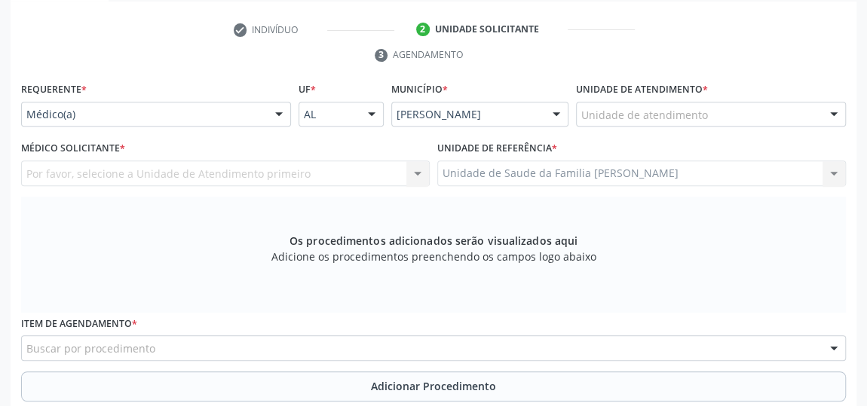
scroll to position [292, 0]
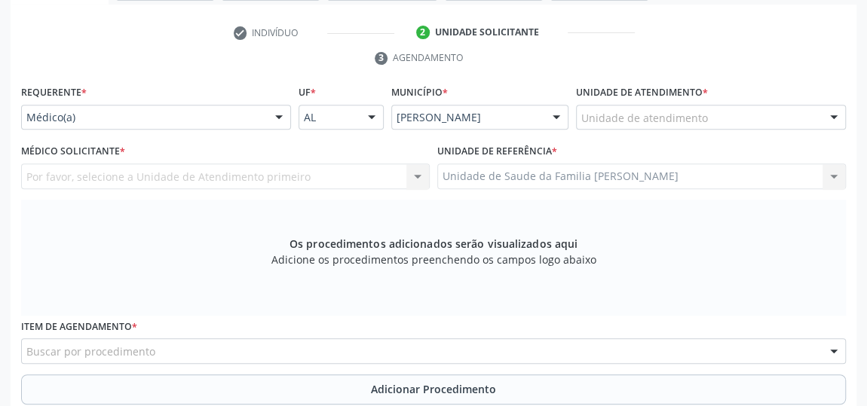
click at [724, 105] on div "Unidade de atendimento" at bounding box center [711, 118] width 270 height 26
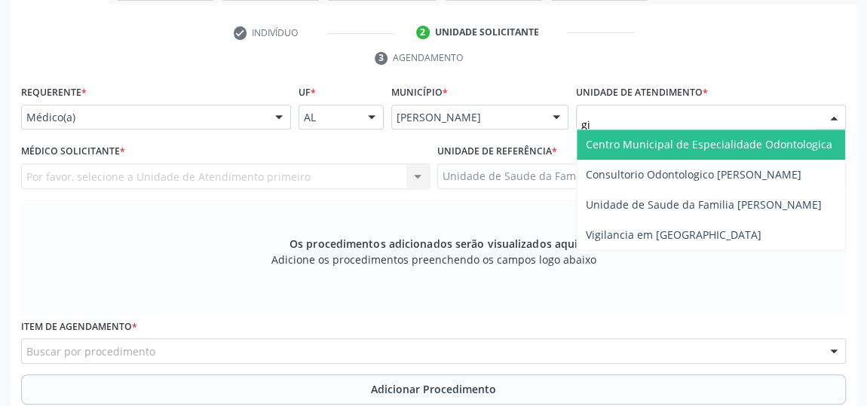
type input "gis"
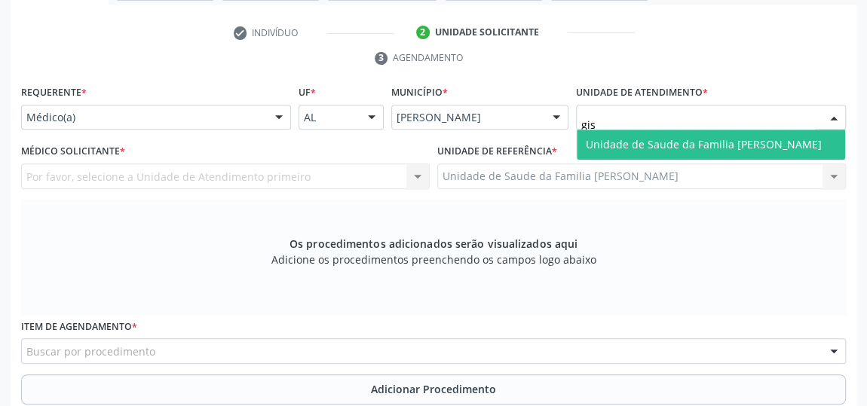
click at [723, 148] on span "Unidade de Saude da Familia [PERSON_NAME]" at bounding box center [703, 144] width 236 height 14
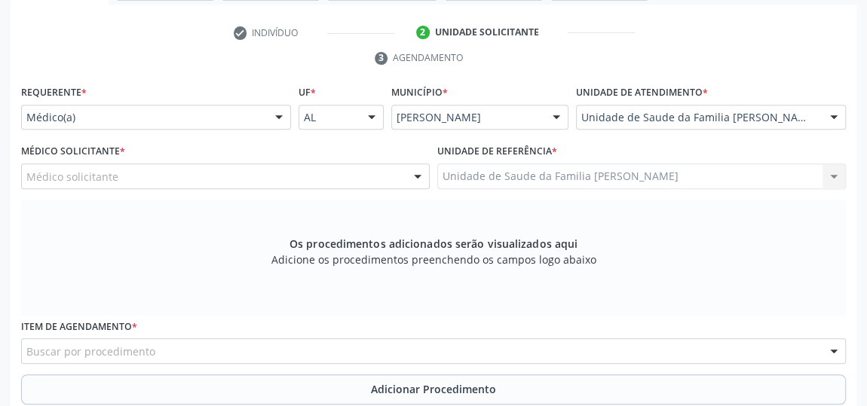
click at [368, 170] on div "Médico solicitante" at bounding box center [225, 177] width 408 height 26
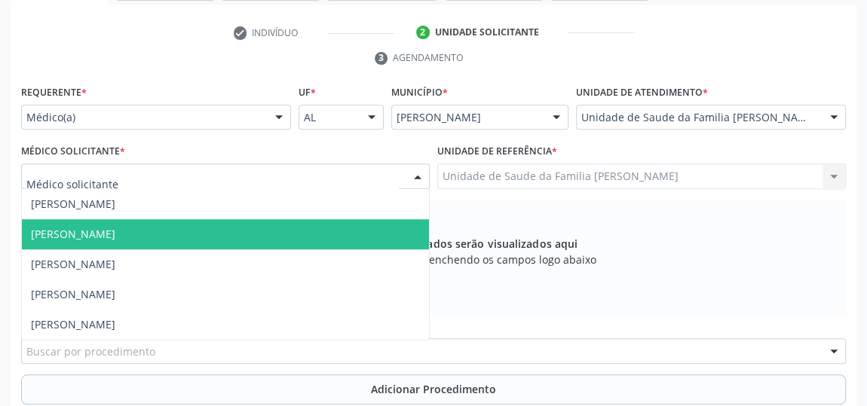
click at [77, 229] on span "[PERSON_NAME]" at bounding box center [73, 234] width 84 height 14
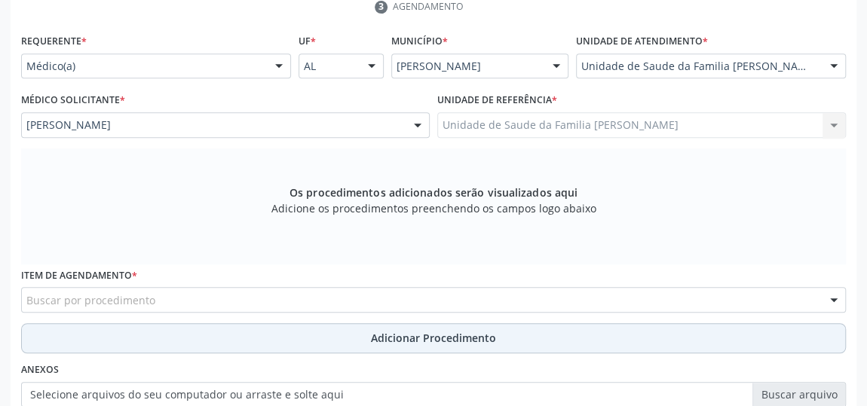
scroll to position [430, 0]
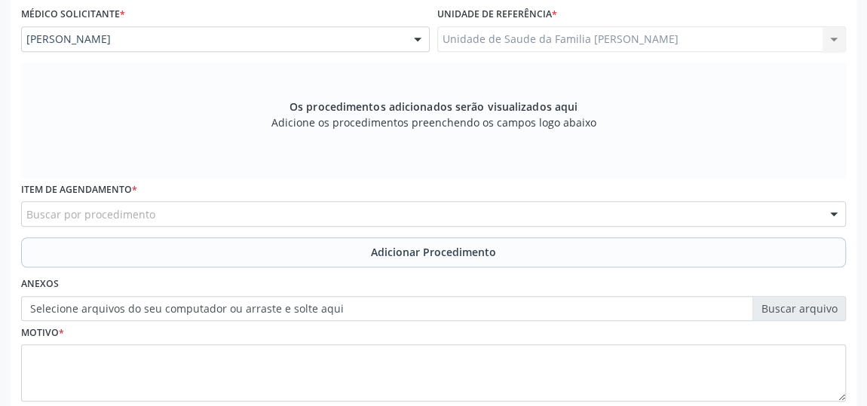
click at [430, 212] on div "Buscar por procedimento" at bounding box center [433, 214] width 824 height 26
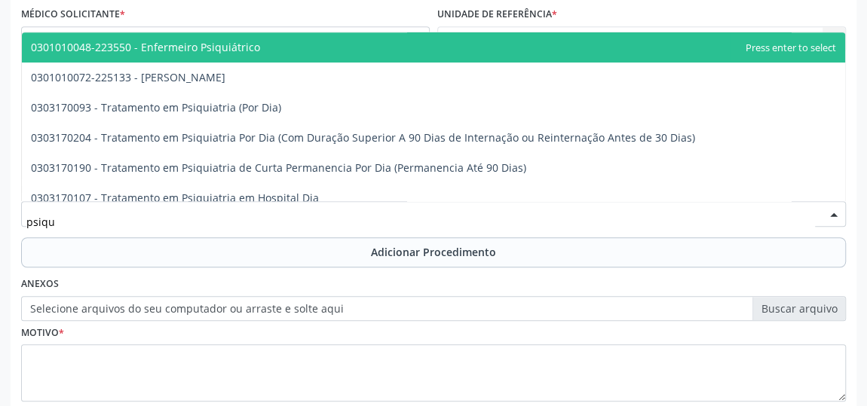
type input "psiqui"
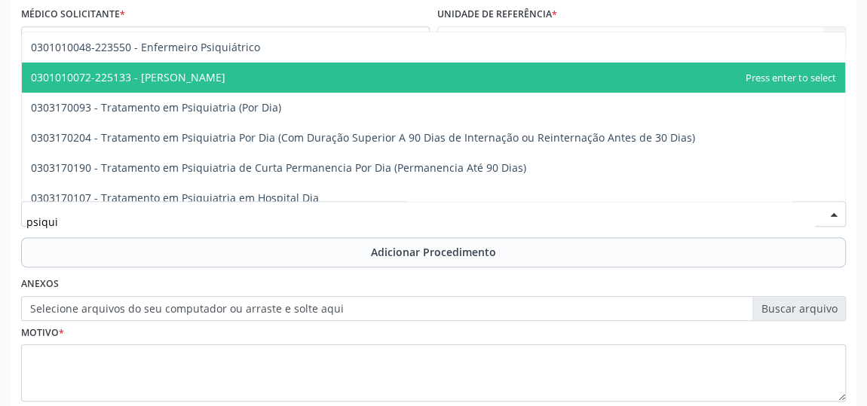
click at [176, 73] on span "0301010072-225133 - [PERSON_NAME]" at bounding box center [128, 77] width 194 height 14
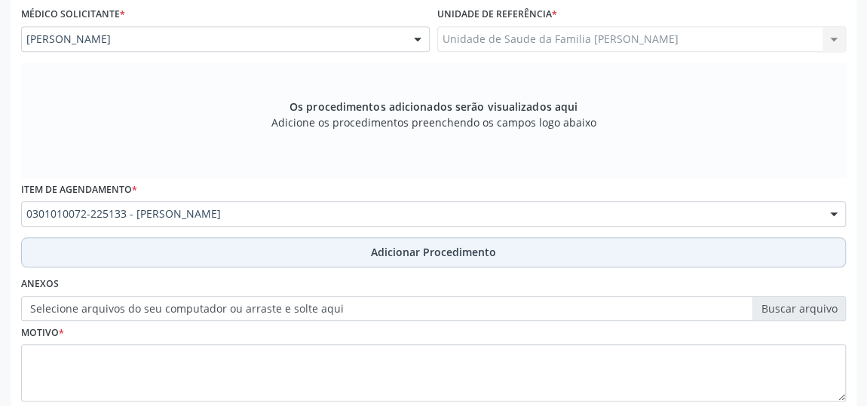
click at [418, 245] on span "Adicionar Procedimento" at bounding box center [433, 252] width 125 height 16
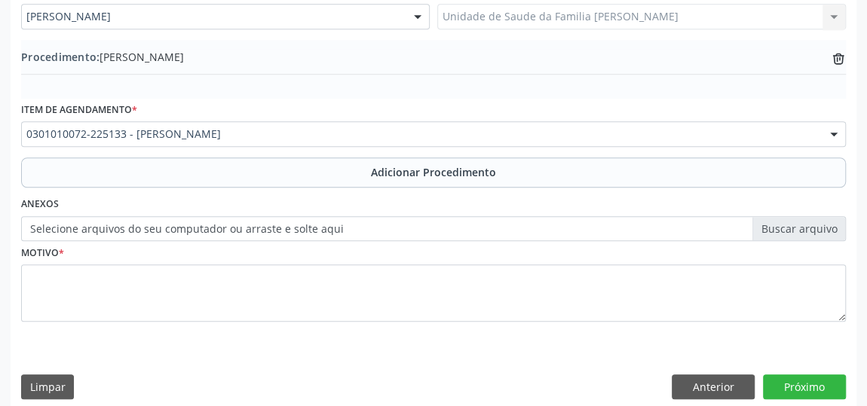
scroll to position [463, 0]
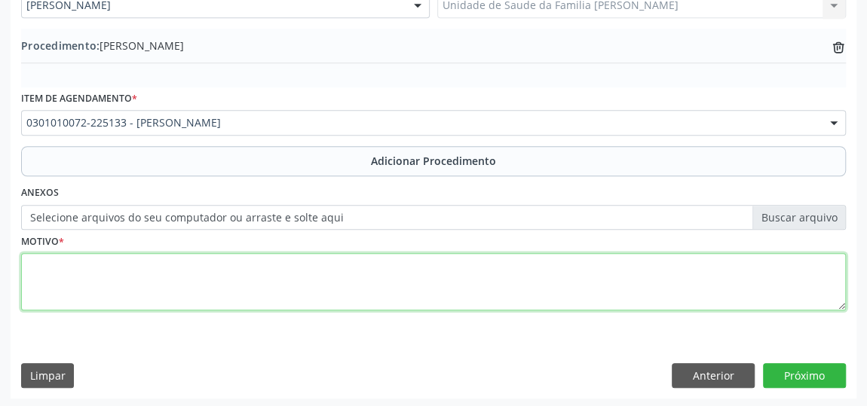
click at [124, 263] on textarea at bounding box center [433, 281] width 824 height 57
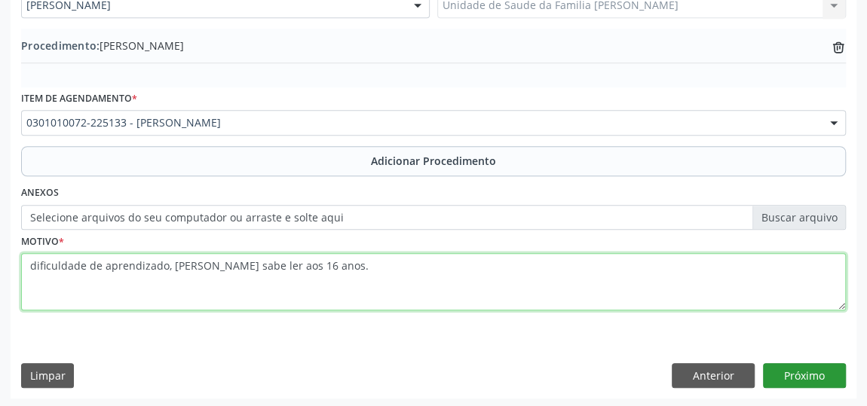
type textarea "dificuldade de aprendizado, [PERSON_NAME] sabe ler aos 16 anos."
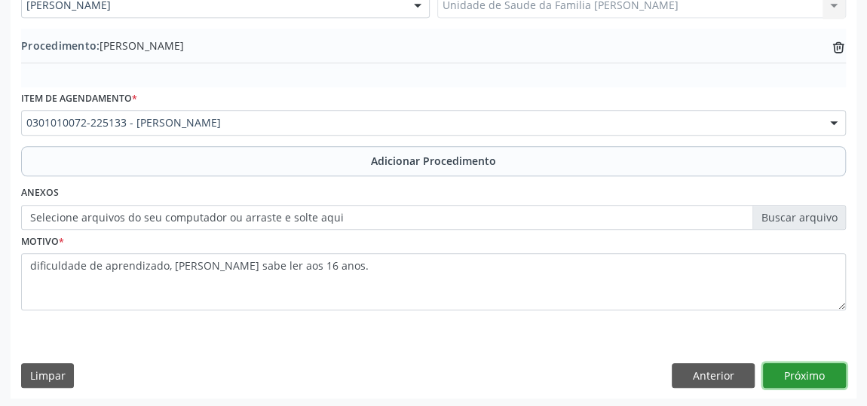
click at [822, 374] on button "Próximo" at bounding box center [804, 376] width 83 height 26
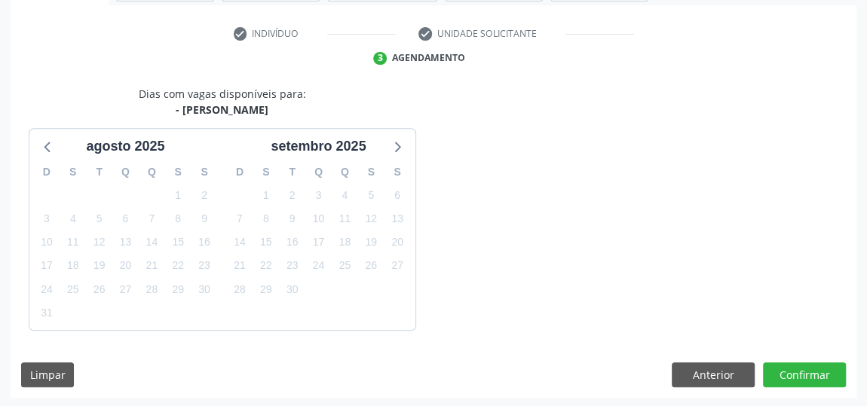
scroll to position [336, 0]
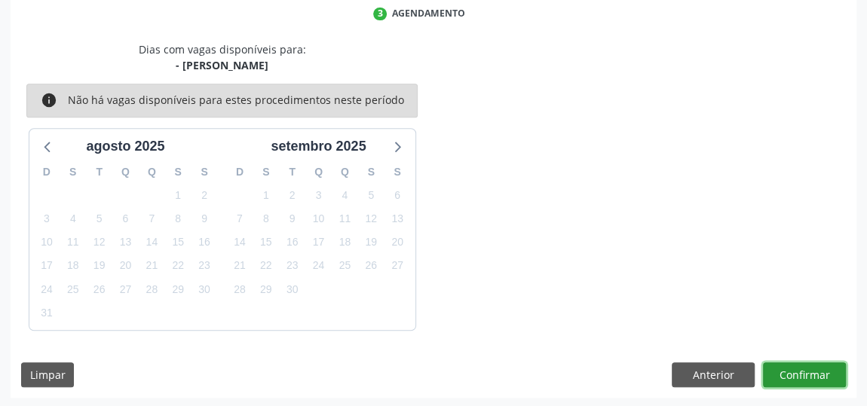
click at [822, 374] on button "Confirmar" at bounding box center [804, 375] width 83 height 26
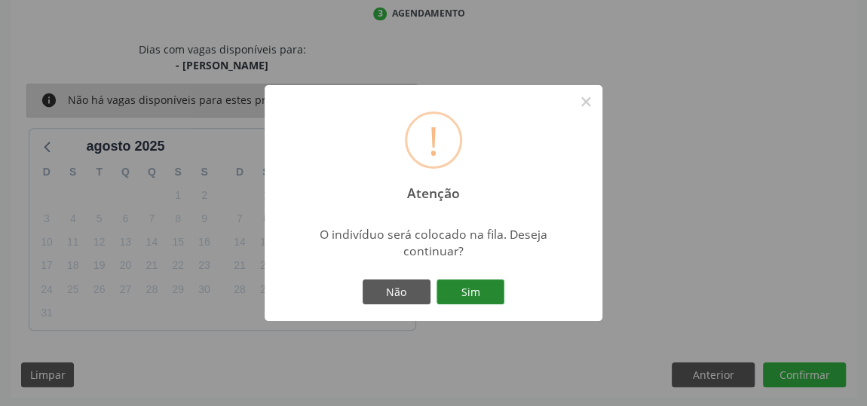
click at [463, 281] on button "Sim" at bounding box center [470, 293] width 68 height 26
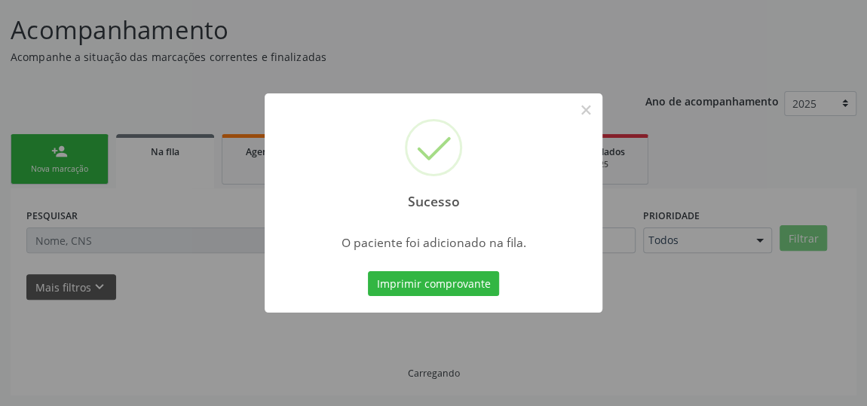
scroll to position [111, 0]
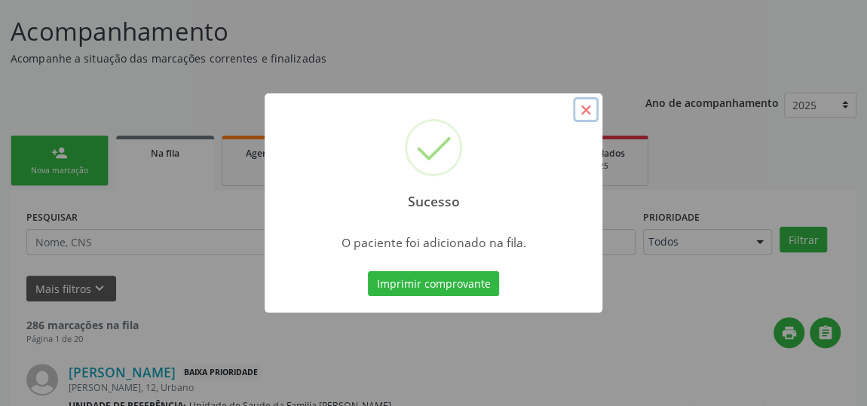
click at [582, 113] on button "×" at bounding box center [586, 110] width 26 height 26
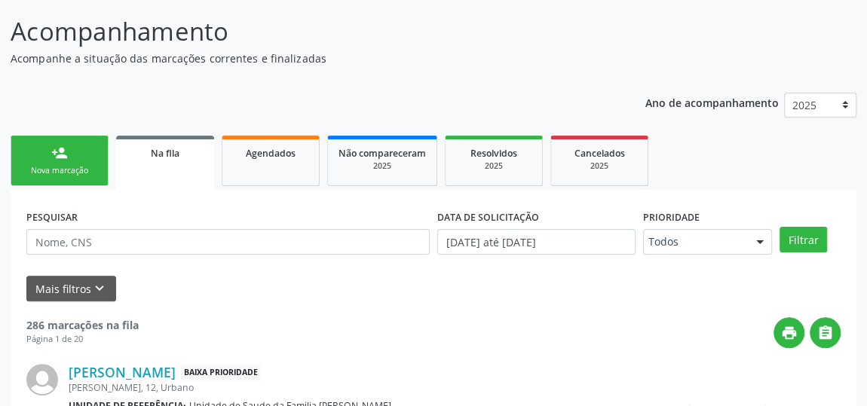
click at [50, 161] on link "person_add Nova marcação" at bounding box center [60, 161] width 98 height 50
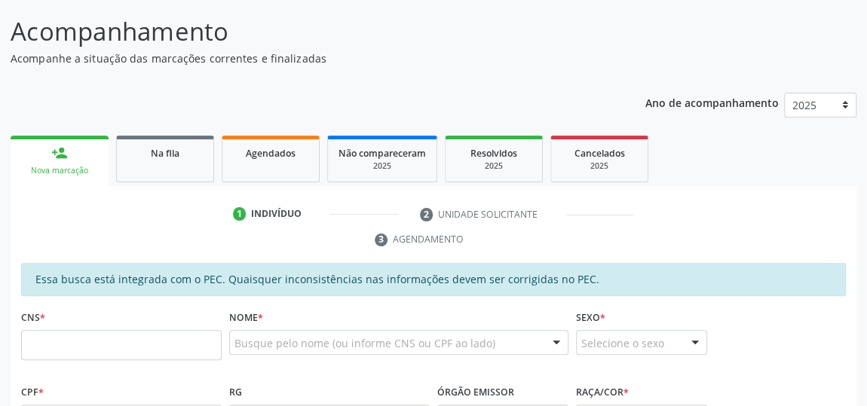
scroll to position [179, 0]
